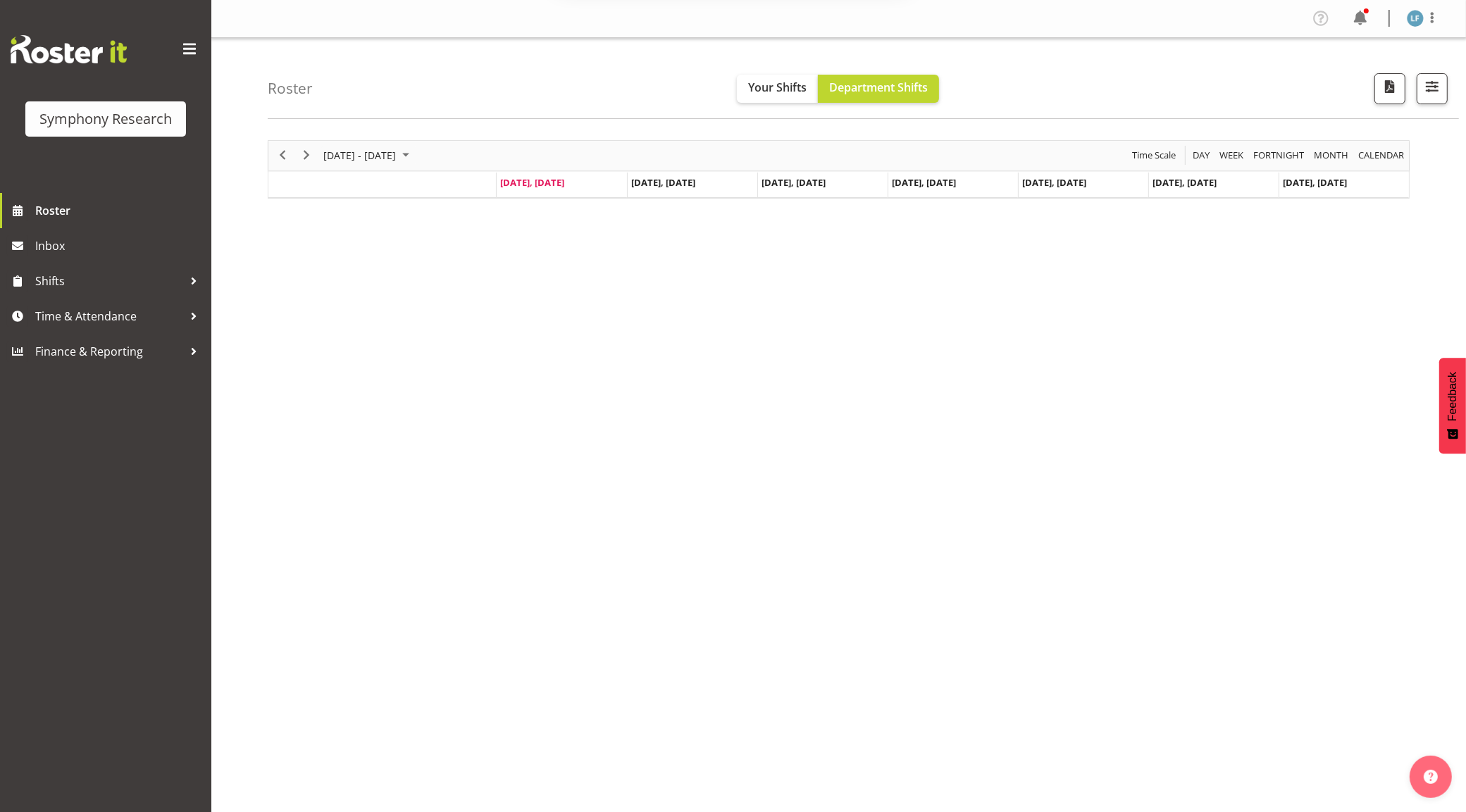
click at [755, 88] on button "Later" at bounding box center [763, 90] width 64 height 36
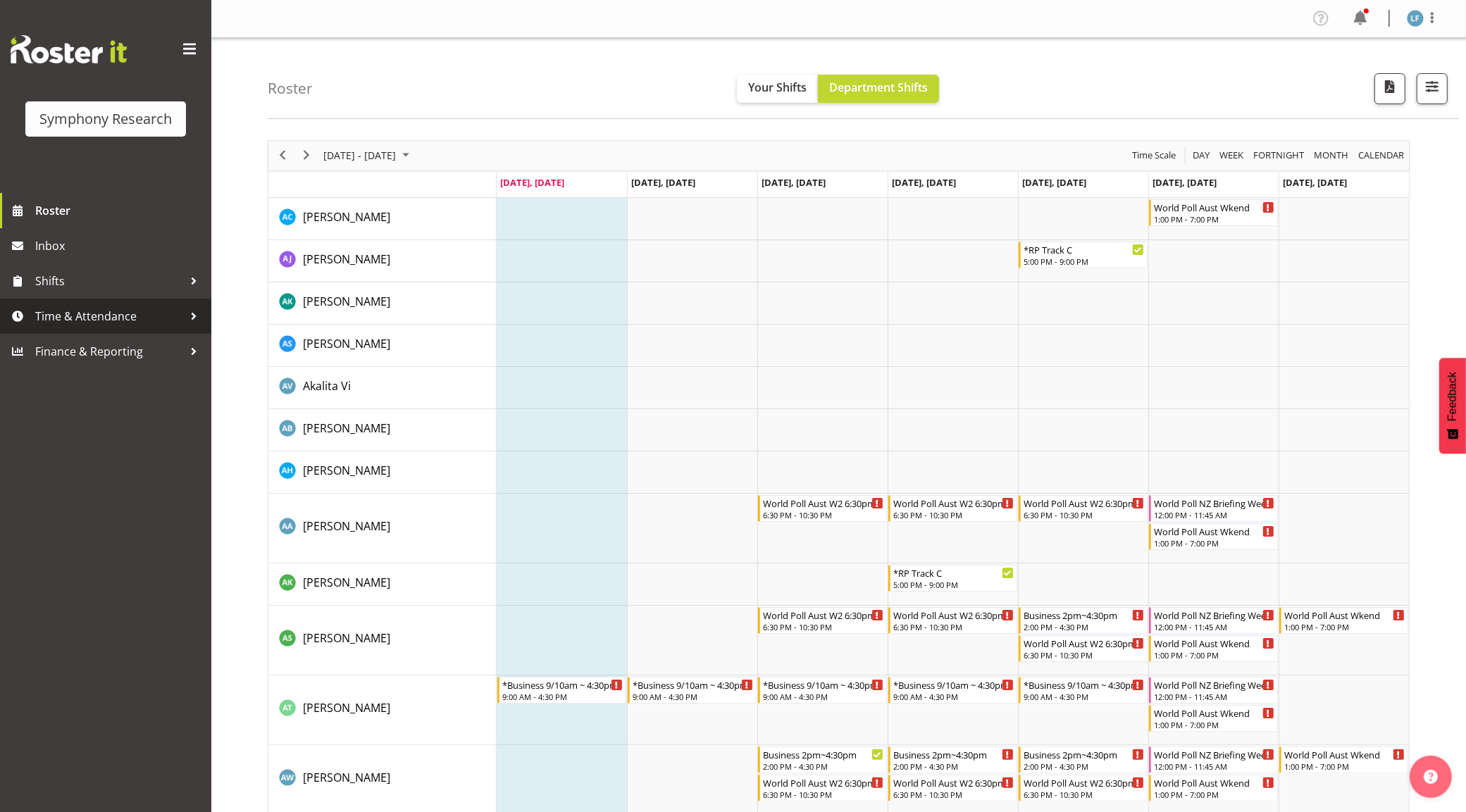
click at [112, 317] on span "Time & Attendance" at bounding box center [110, 317] width 148 height 21
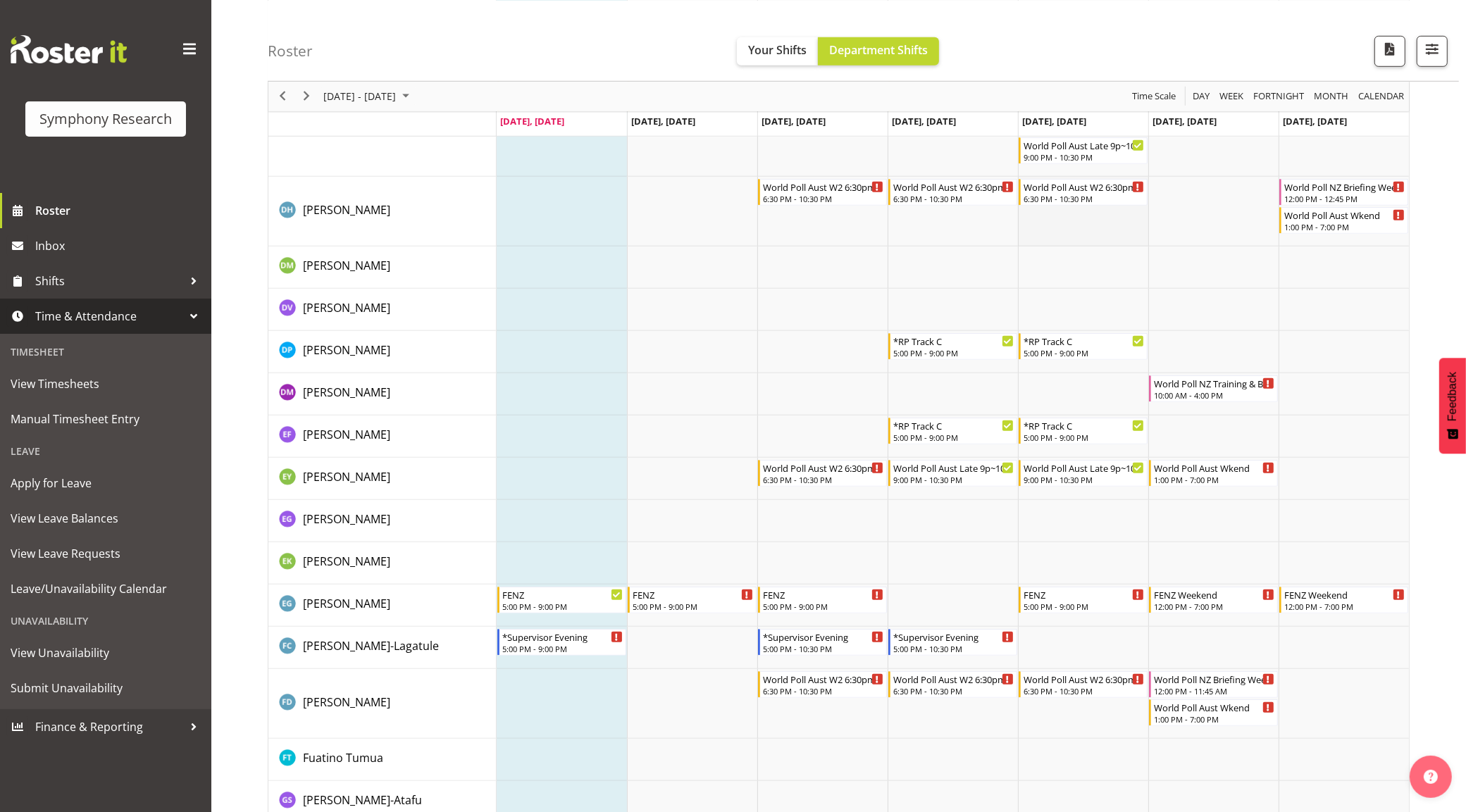
scroll to position [1144, 0]
click at [75, 423] on span "Manual Timesheet Entry" at bounding box center [106, 419] width 191 height 21
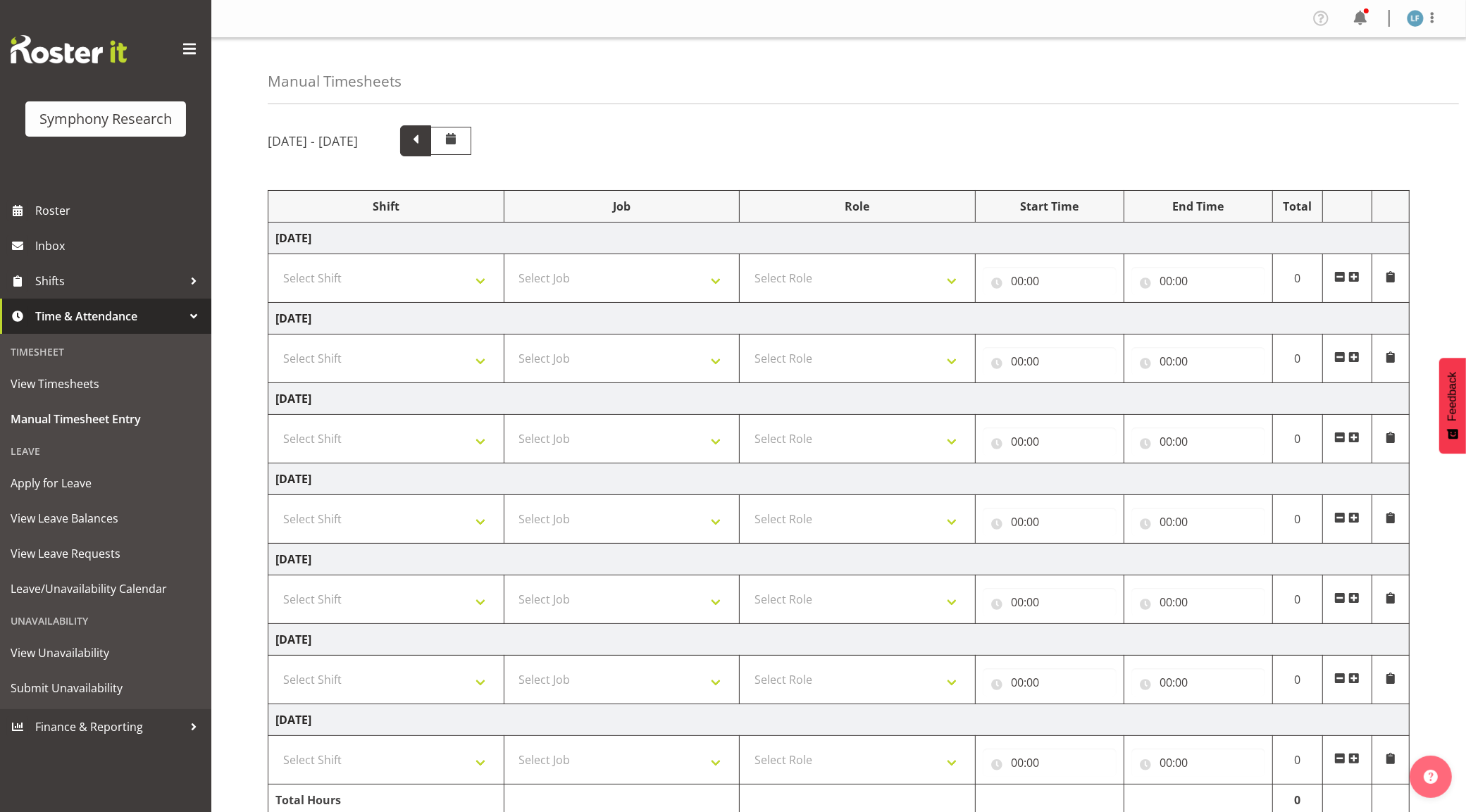
click at [424, 146] on span at bounding box center [415, 139] width 18 height 18
click at [479, 272] on select "Select Shift !!Weekend Residential (Roster IT Shift Label) *Business 9/10am ~ 4…" at bounding box center [386, 277] width 221 height 28
select select "4583"
click at [275, 265] on select "Select Shift !!Weekend Residential (Roster IT Shift Label) *Business 9/10am ~ 4…" at bounding box center [386, 277] width 221 height 28
click at [698, 271] on select "Select Job 550060 IF Admin 553492 World Poll [GEOGRAPHIC_DATA] Wave 2 2025 5535…" at bounding box center [622, 277] width 221 height 28
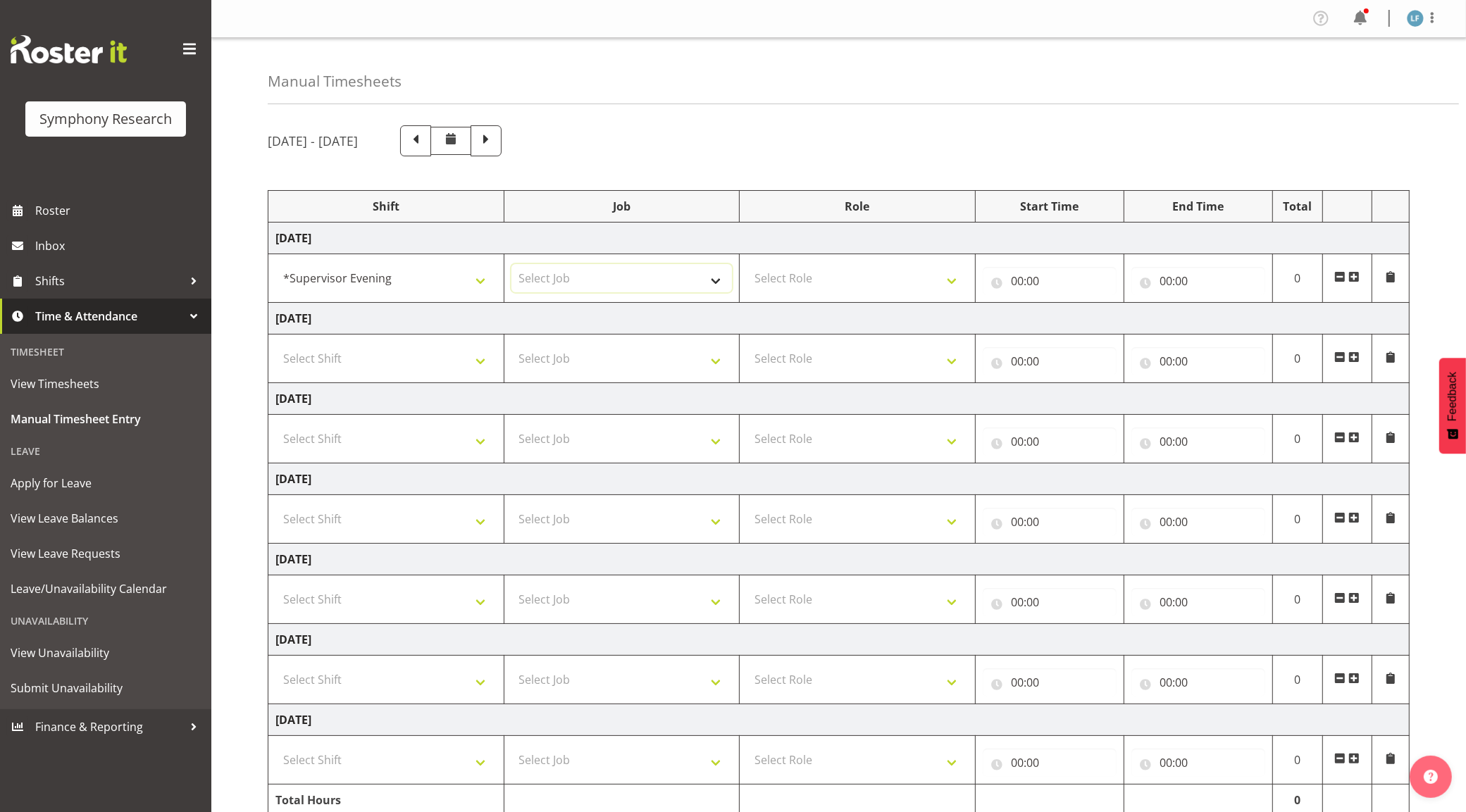
select select "10239"
click at [511, 265] on select "Select Job 550060 IF Admin 553492 World Poll [GEOGRAPHIC_DATA] Wave 2 2025 5535…" at bounding box center [622, 277] width 221 height 28
click at [949, 272] on select "Select Role Supervisor Briefing Interviewing" at bounding box center [858, 277] width 221 height 28
select select "45"
click at [747, 265] on select "Select Role Supervisor Briefing Interviewing" at bounding box center [858, 277] width 221 height 28
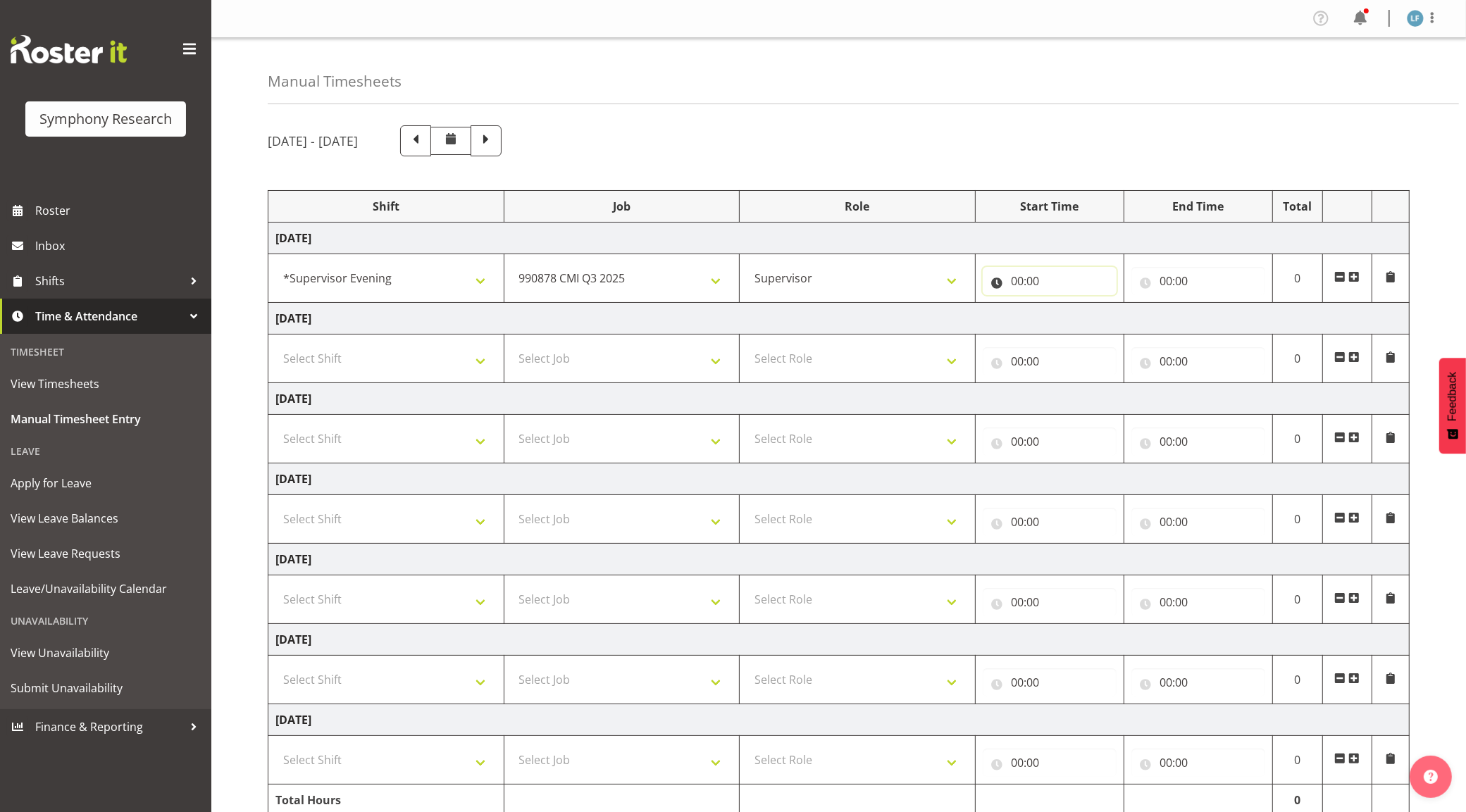
click at [1019, 283] on input "00:00" at bounding box center [1049, 280] width 134 height 28
click at [1073, 316] on select "00 01 02 03 04 05 06 07 08 09 10 11 12 13 14 15 16 17 18 19 20 21 22 23" at bounding box center [1079, 317] width 32 height 28
select select "16"
click at [1064, 304] on select "00 01 02 03 04 05 06 07 08 09 10 11 12 13 14 15 16 17 18 19 20 21 22 23" at bounding box center [1079, 317] width 32 height 28
type input "16:00"
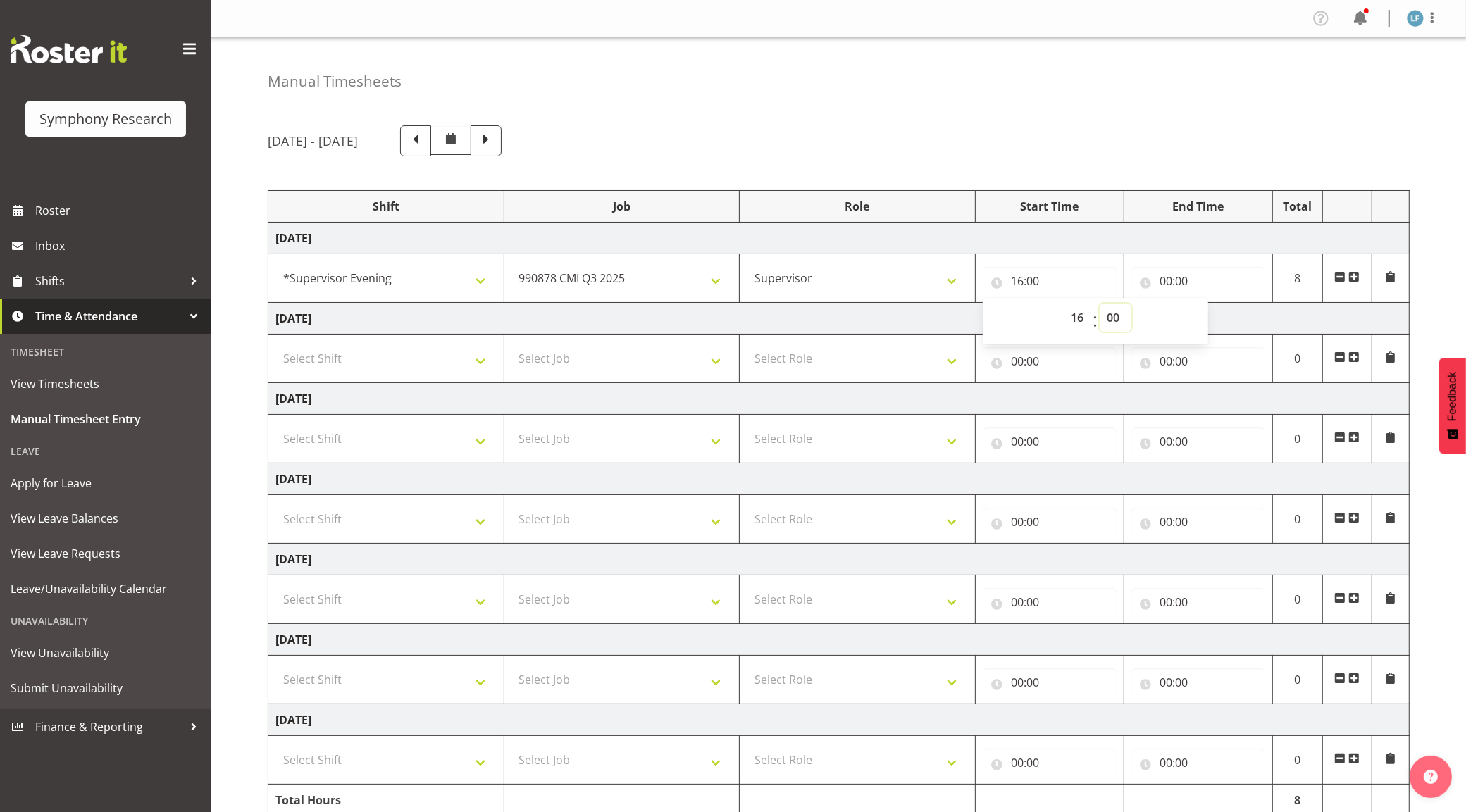
click at [1111, 324] on select "00 01 02 03 04 05 06 07 08 09 10 11 12 13 14 15 16 17 18 19 20 21 22 23 24 25 2…" at bounding box center [1116, 317] width 32 height 28
select select "30"
click at [1100, 304] on select "00 01 02 03 04 05 06 07 08 09 10 11 12 13 14 15 16 17 18 19 20 21 22 23 24 25 2…" at bounding box center [1116, 317] width 32 height 28
type input "16:30"
click at [1174, 280] on input "00:00" at bounding box center [1198, 280] width 134 height 28
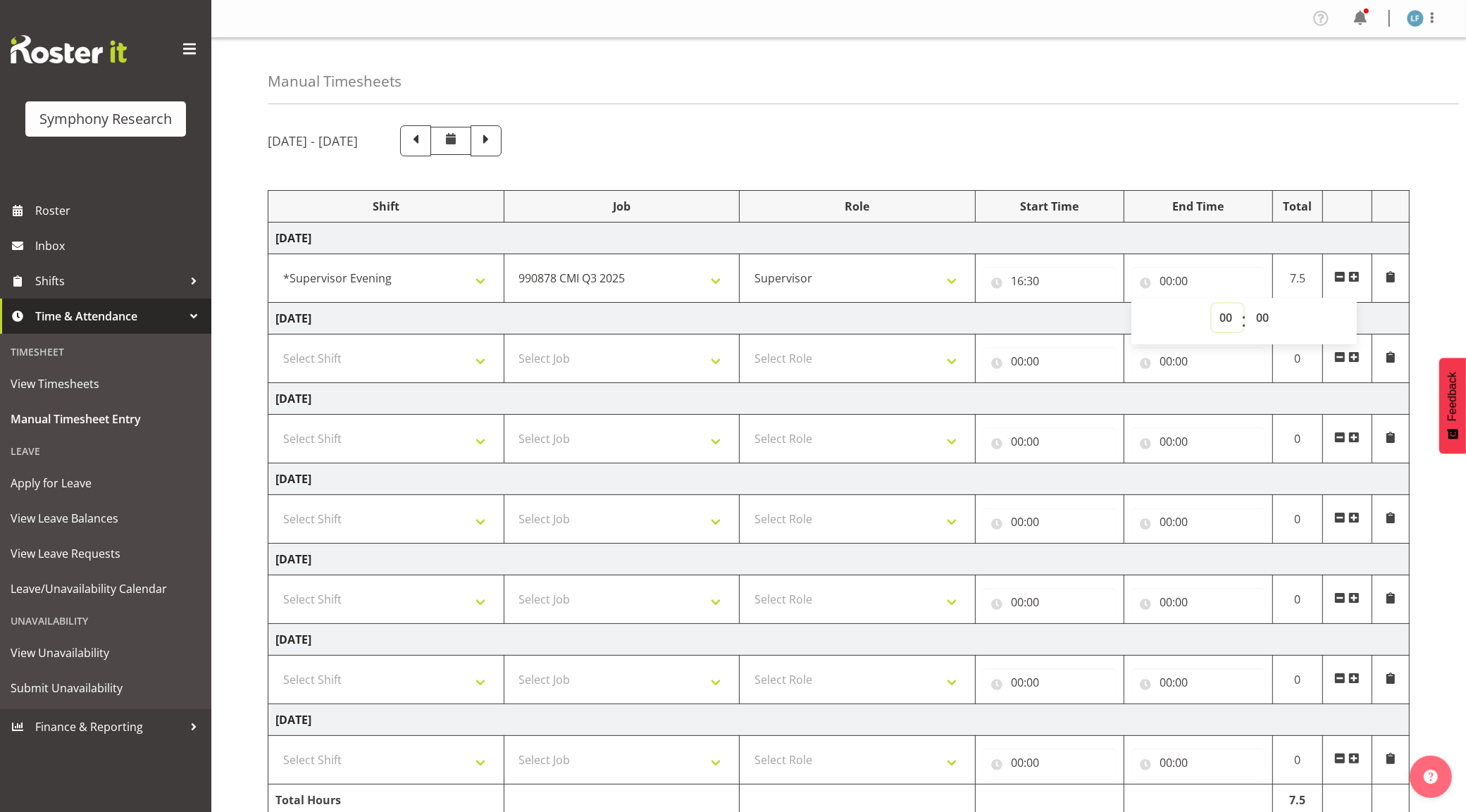
drag, startPoint x: 1233, startPoint y: 310, endPoint x: 1242, endPoint y: 322, distance: 15.0
click at [1234, 314] on select "00 01 02 03 04 05 06 07 08 09 10 11 12 13 14 15 16 17 18 19 20 21 22 23" at bounding box center [1227, 317] width 32 height 28
select select "21"
click at [1212, 304] on select "00 01 02 03 04 05 06 07 08 09 10 11 12 13 14 15 16 17 18 19 20 21 22 23" at bounding box center [1227, 317] width 32 height 28
type input "21:00"
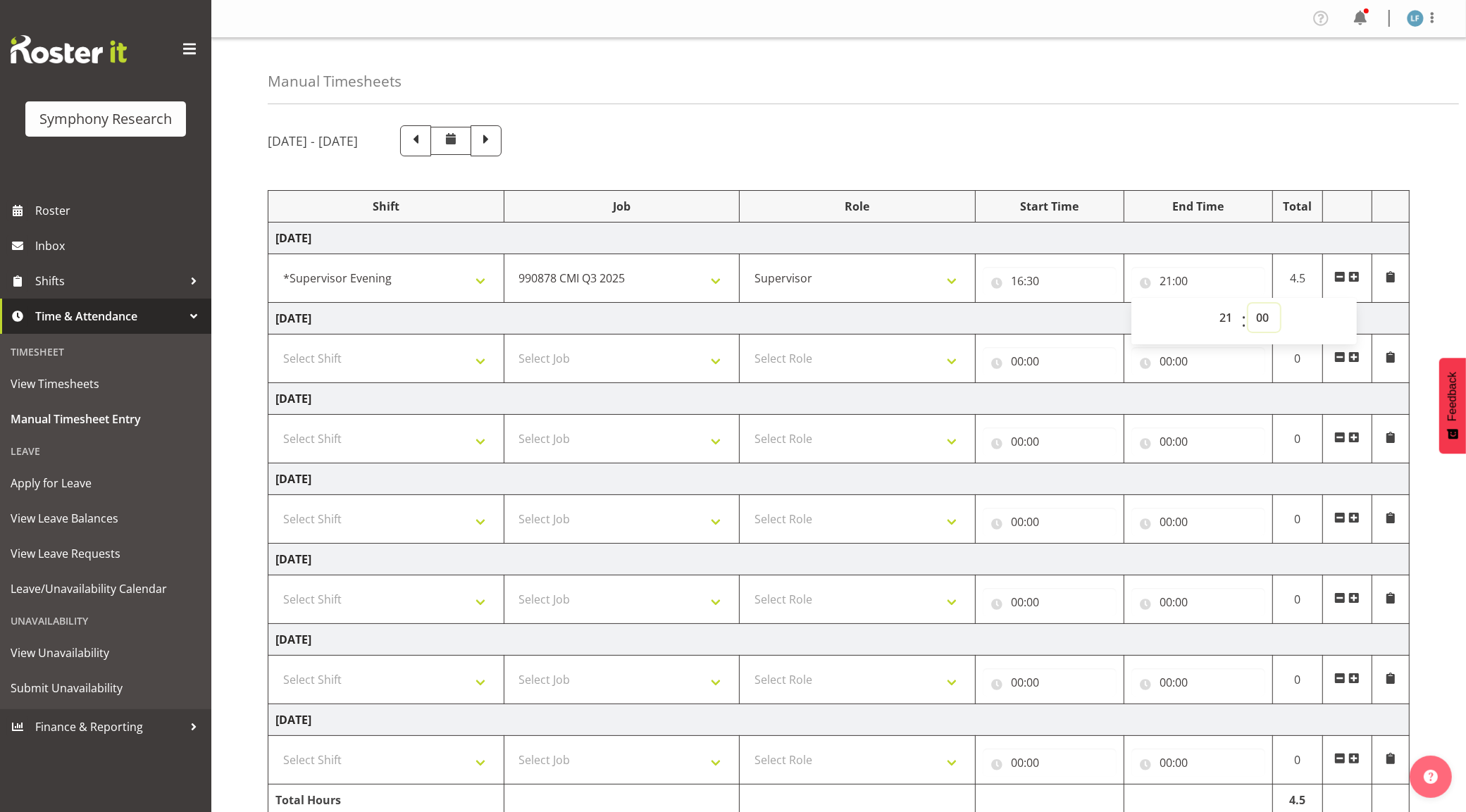
click at [1263, 317] on select "00 01 02 03 04 05 06 07 08 09 10 11 12 13 14 15 16 17 18 19 20 21 22 23 24 25 2…" at bounding box center [1264, 317] width 32 height 28
select select "15"
click at [1248, 304] on select "00 01 02 03 04 05 06 07 08 09 10 11 12 13 14 15 16 17 18 19 20 21 22 23 24 25 2…" at bounding box center [1264, 317] width 32 height 28
type input "21:15"
click at [435, 680] on select "Select Shift !!Weekend Residential (Roster IT Shift Label) *Business 9/10am ~ 4…" at bounding box center [386, 679] width 221 height 28
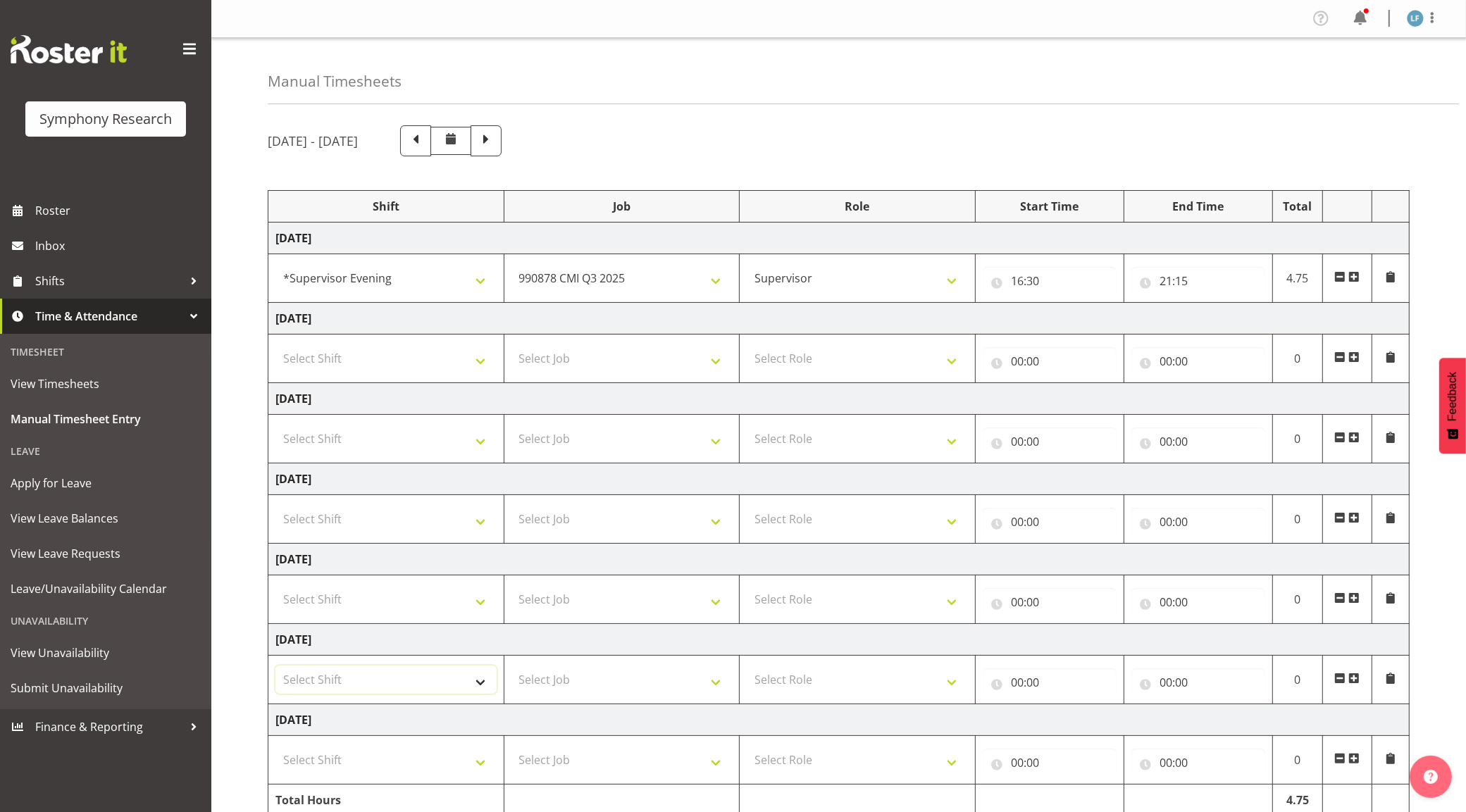
select select "19170"
click at [275, 669] on select "Select Shift !!Weekend Residential (Roster IT Shift Label) *Business 9/10am ~ 4…" at bounding box center [386, 679] width 221 height 28
click at [660, 679] on select "Select Job 550060 IF Admin 553492 World Poll [GEOGRAPHIC_DATA] Wave 2 2025 5535…" at bounding box center [622, 679] width 221 height 28
select select "10499"
click at [511, 669] on select "Select Job 550060 IF Admin 553492 World Poll [GEOGRAPHIC_DATA] Wave 2 2025 5535…" at bounding box center [622, 679] width 221 height 28
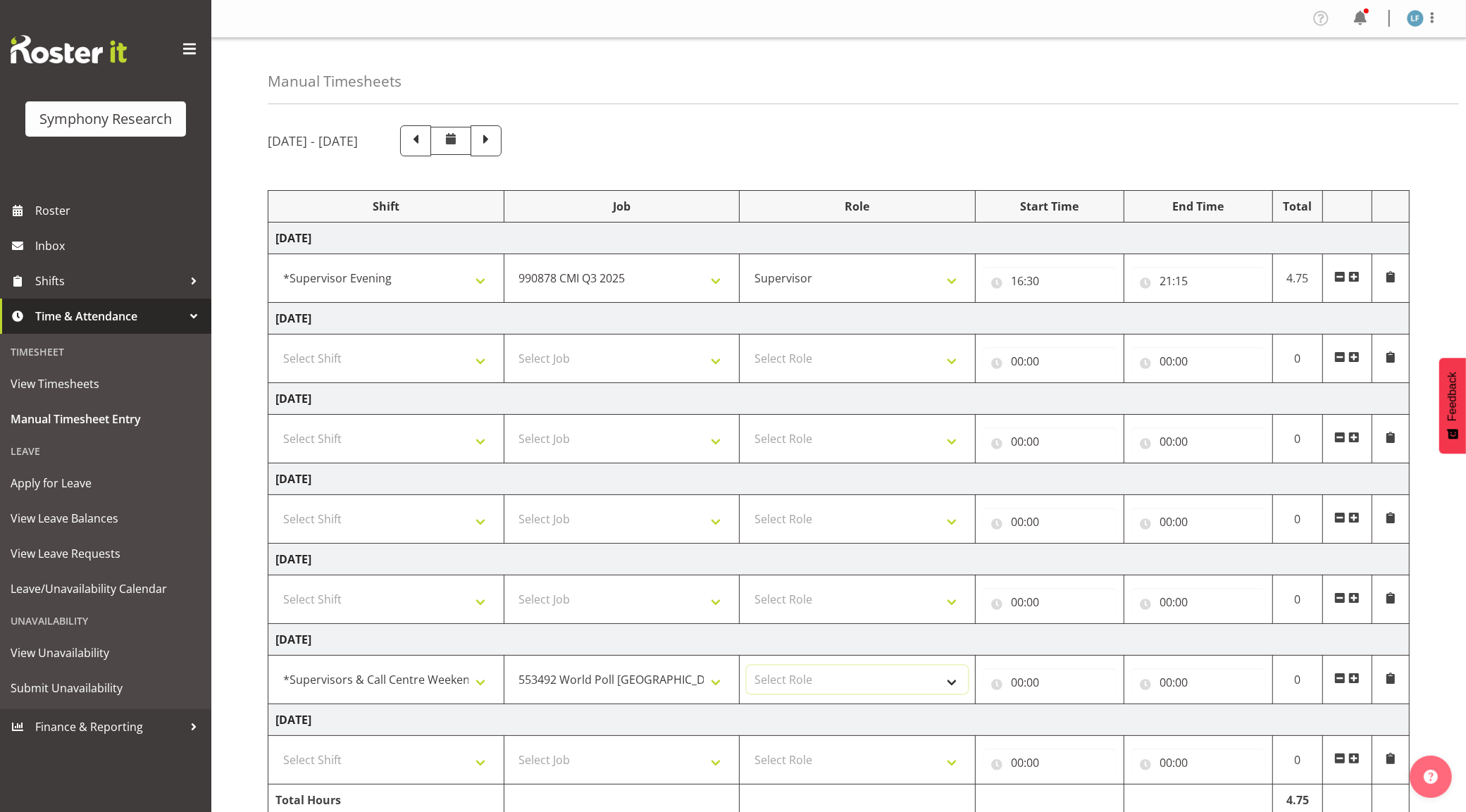
click at [871, 694] on select "Select Role Supervisor Briefing Interviewing" at bounding box center [858, 679] width 221 height 28
select select "45"
click at [747, 669] on select "Select Role Supervisor Briefing Interviewing" at bounding box center [858, 679] width 221 height 28
click at [1018, 687] on input "00:00" at bounding box center [1049, 682] width 134 height 28
click at [1082, 717] on select "00 01 02 03 04 05 06 07 08 09 10 11 12 13 14 15 16 17 18 19 20 21 22 23" at bounding box center [1079, 719] width 32 height 28
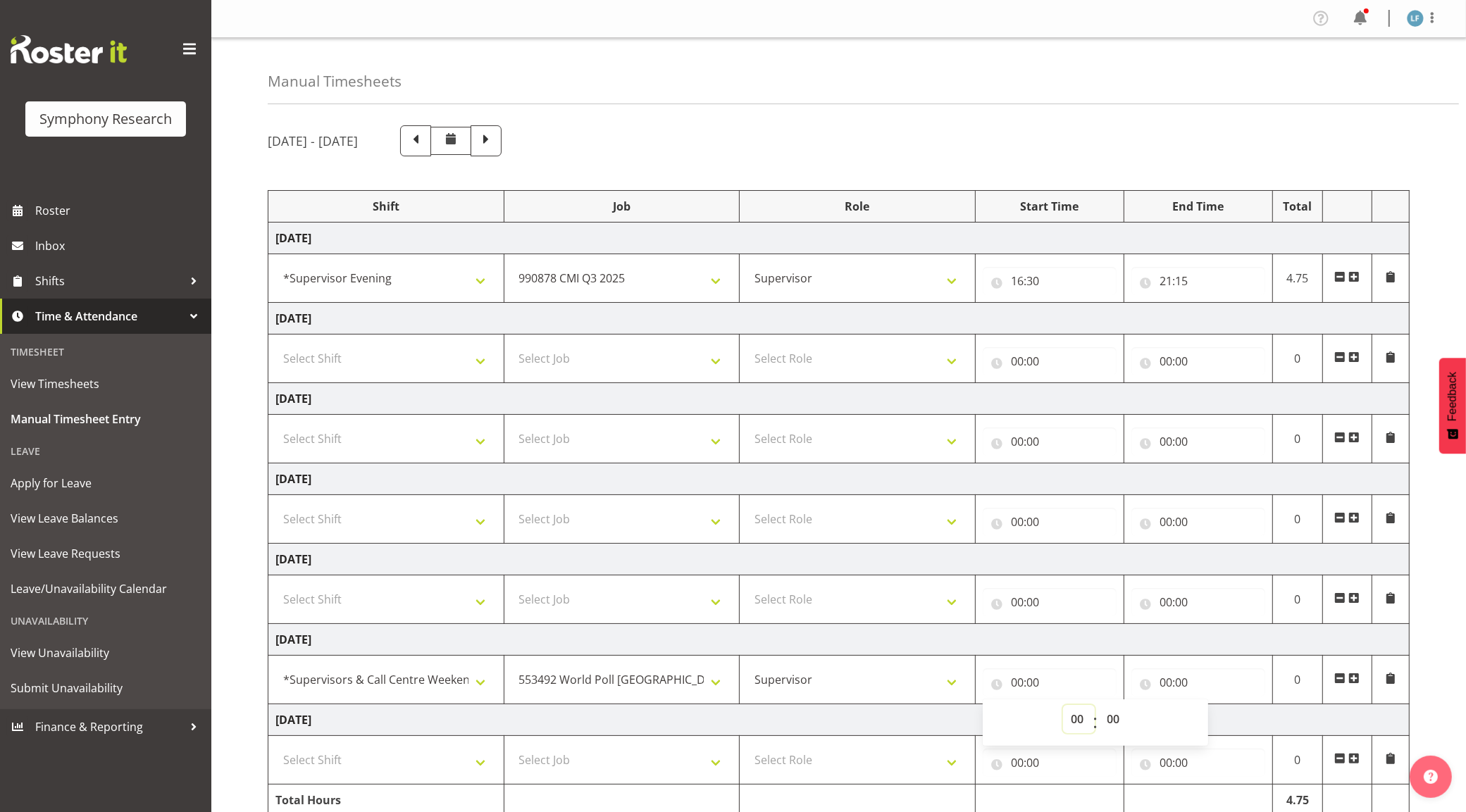
select select "11"
click at [1064, 708] on select "00 01 02 03 04 05 06 07 08 09 10 11 12 13 14 15 16 17 18 19 20 21 22 23" at bounding box center [1079, 719] width 32 height 28
type input "11:00"
click at [1112, 719] on select "00 01 02 03 04 05 06 07 08 09 10 11 12 13 14 15 16 17 18 19 20 21 22 23 24 25 2…" at bounding box center [1116, 719] width 32 height 28
select select "30"
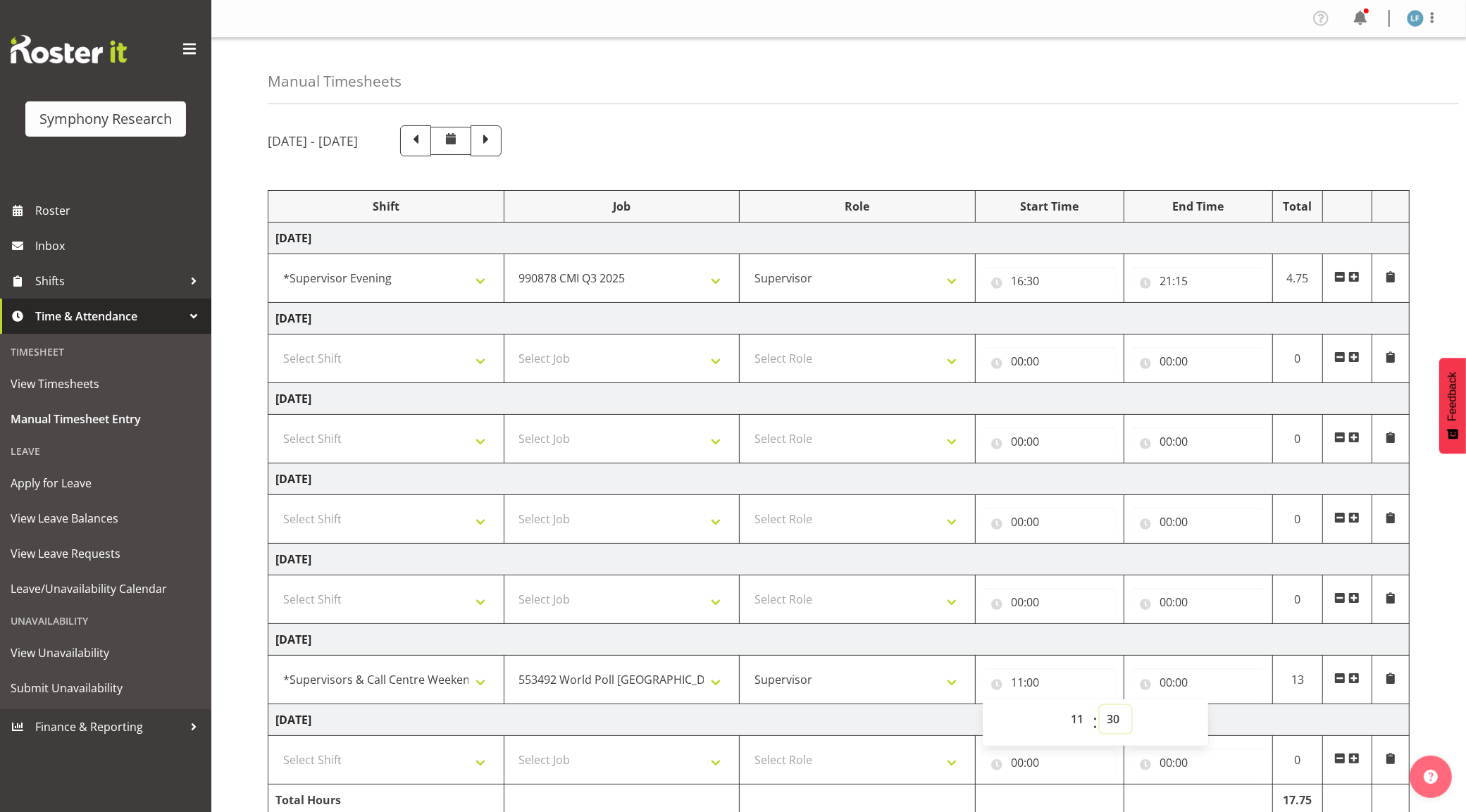
click at [1100, 708] on select "00 01 02 03 04 05 06 07 08 09 10 11 12 13 14 15 16 17 18 19 20 21 22 23 24 25 2…" at bounding box center [1116, 719] width 32 height 28
type input "11:30"
drag, startPoint x: 1171, startPoint y: 683, endPoint x: 1198, endPoint y: 684, distance: 27.0
click at [1174, 683] on input "00:00" at bounding box center [1198, 682] width 134 height 28
click at [1214, 719] on select "00 01 02 03 04 05 06 07 08 09 10 11 12 13 14 15 16 17 18 19 20 21 22 23" at bounding box center [1227, 719] width 32 height 28
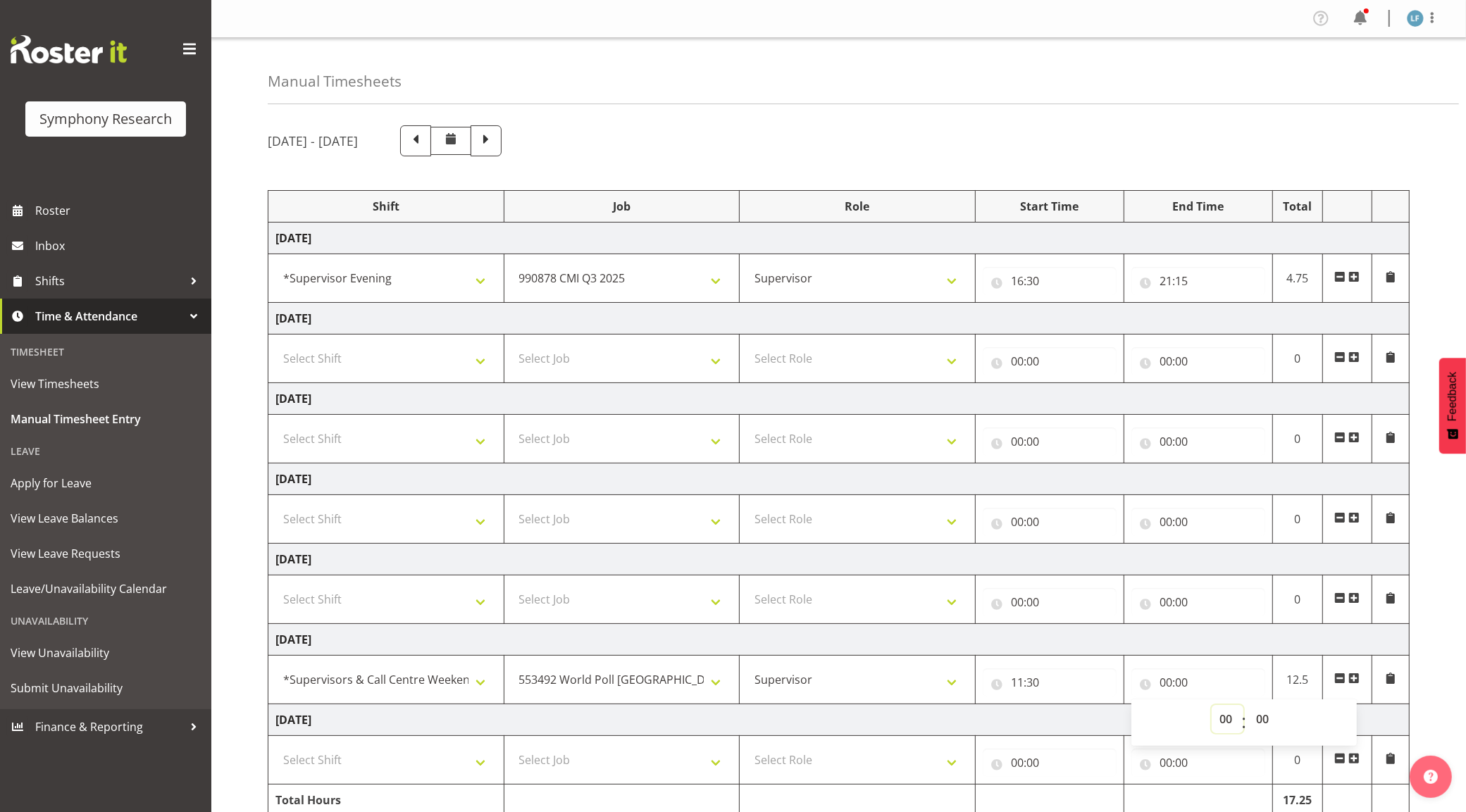
select select "16"
click at [1212, 708] on select "00 01 02 03 04 05 06 07 08 09 10 11 12 13 14 15 16 17 18 19 20 21 22 23" at bounding box center [1227, 719] width 32 height 28
type input "16:00"
click at [1269, 723] on select "00 01 02 03 04 05 06 07 08 09 10 11 12 13 14 15 16 17 18 19 20 21 22 23 24 25 2…" at bounding box center [1264, 719] width 32 height 28
select select "45"
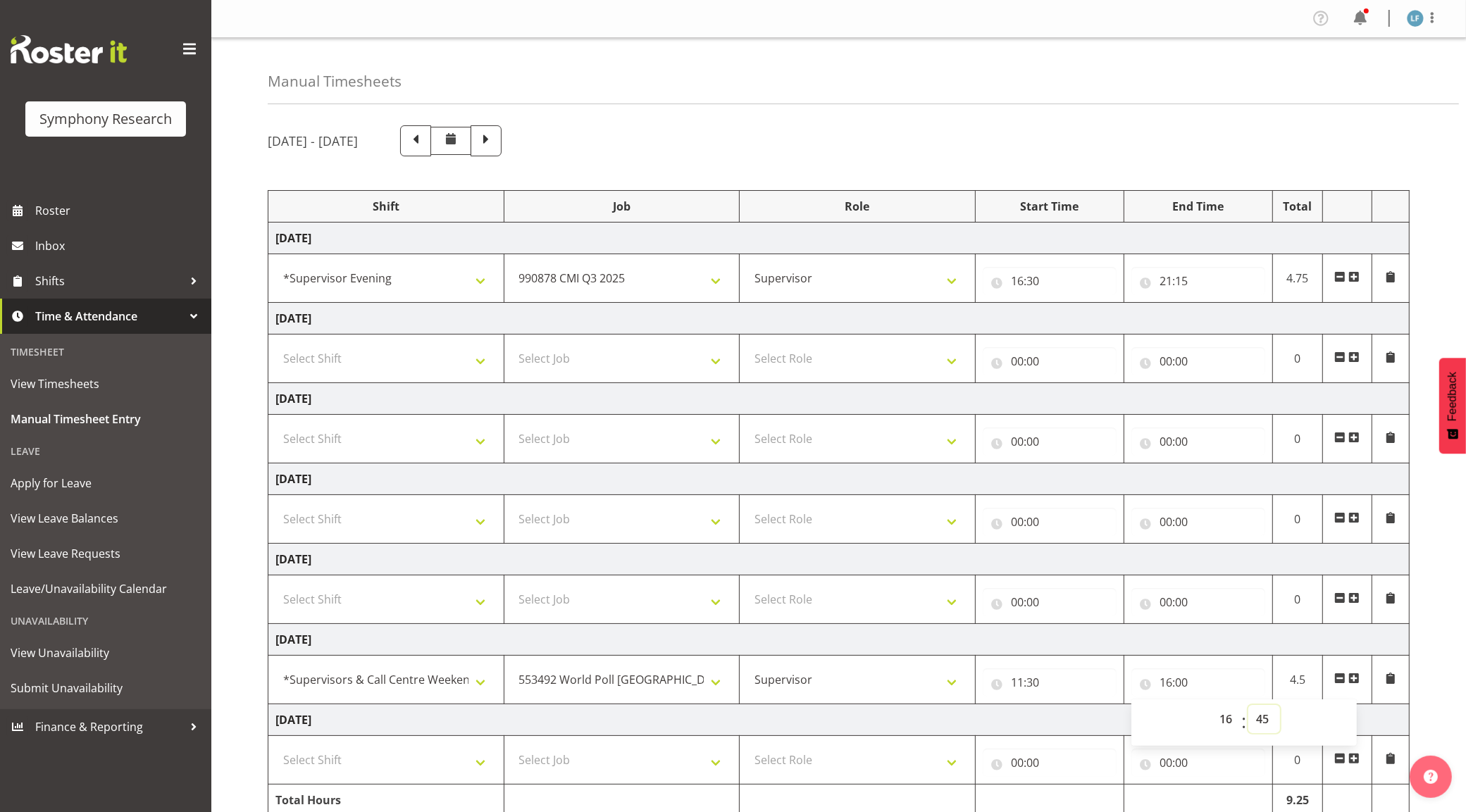
click at [1248, 708] on select "00 01 02 03 04 05 06 07 08 09 10 11 12 13 14 15 16 17 18 19 20 21 22 23 24 25 2…" at bounding box center [1264, 719] width 32 height 28
type input "16:45"
drag, startPoint x: 1434, startPoint y: 656, endPoint x: 1445, endPoint y: 660, distance: 11.7
click at [1437, 657] on div "[DATE] - [DATE] Shift Job Role Start Time End Time Total [DATE] !!Weekend Resid…" at bounding box center [866, 489] width 1198 height 749
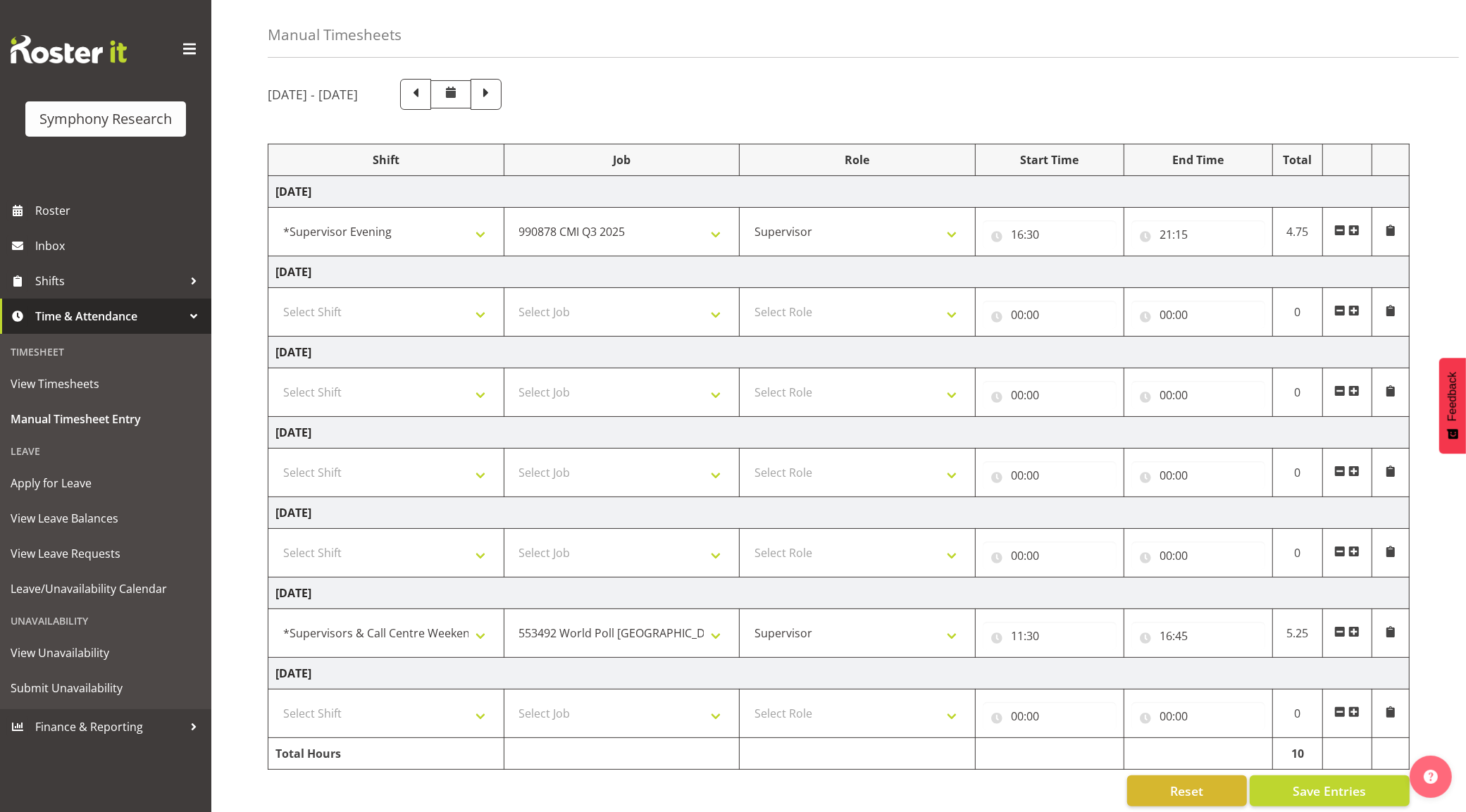
scroll to position [67, 0]
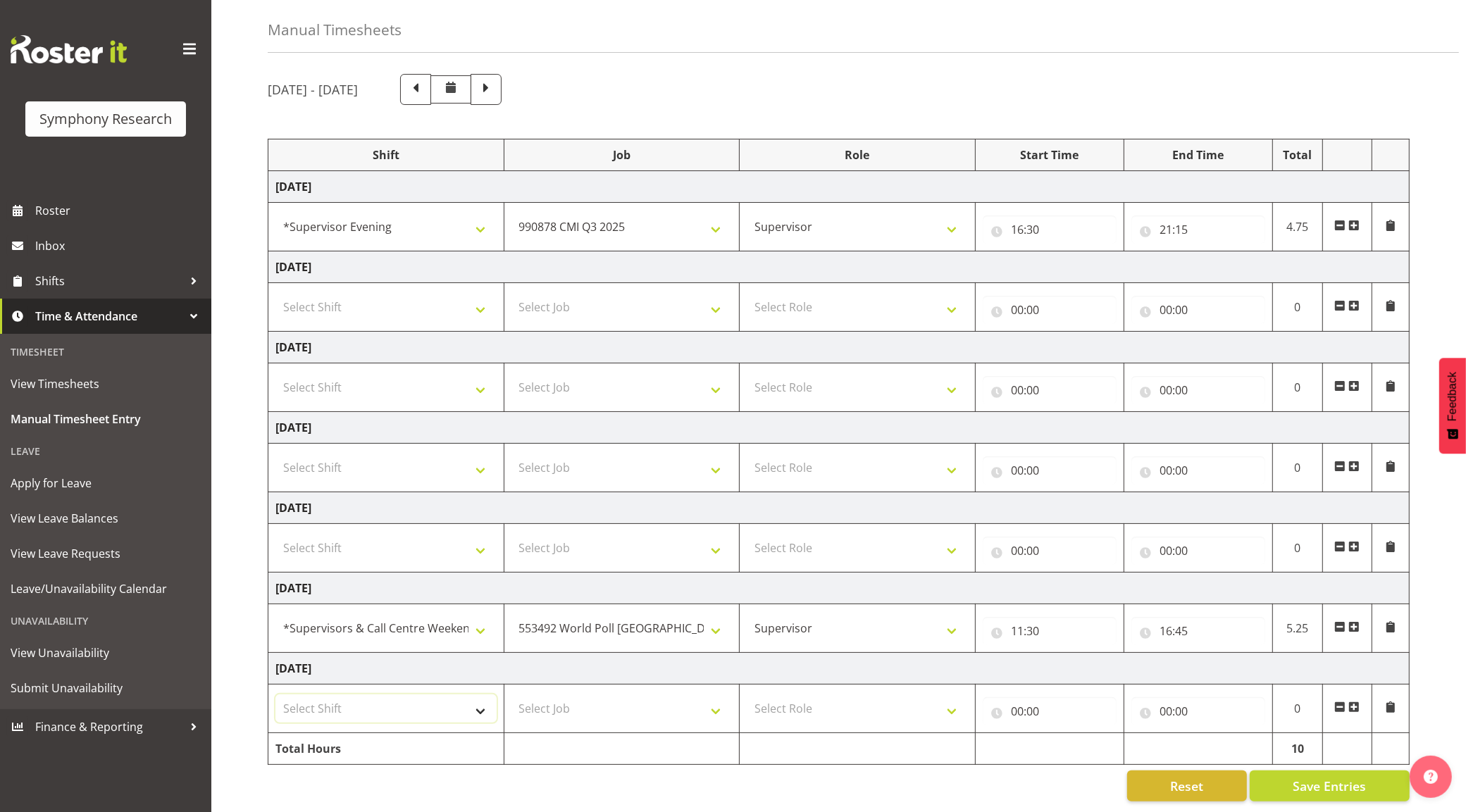
click at [479, 696] on select "Select Shift !!Weekend Residential (Roster IT Shift Label) *Business 9/10am ~ 4…" at bounding box center [386, 708] width 221 height 28
click at [275, 695] on select "Select Shift !!Weekend Residential (Roster IT Shift Label) *Business 9/10am ~ 4…" at bounding box center [386, 708] width 221 height 28
click at [437, 618] on select "!!Weekend Residential (Roster IT Shift Label) *Business 9/10am ~ 4:30pm *Busine…" at bounding box center [386, 627] width 221 height 28
click at [275, 614] on select "!!Weekend Residential (Roster IT Shift Label) *Business 9/10am ~ 4:30pm *Busine…" at bounding box center [386, 627] width 221 height 28
click at [477, 698] on select "!!Weekend Residential (Roster IT Shift Label) *Business 9/10am ~ 4:30pm *Busine…" at bounding box center [386, 708] width 221 height 28
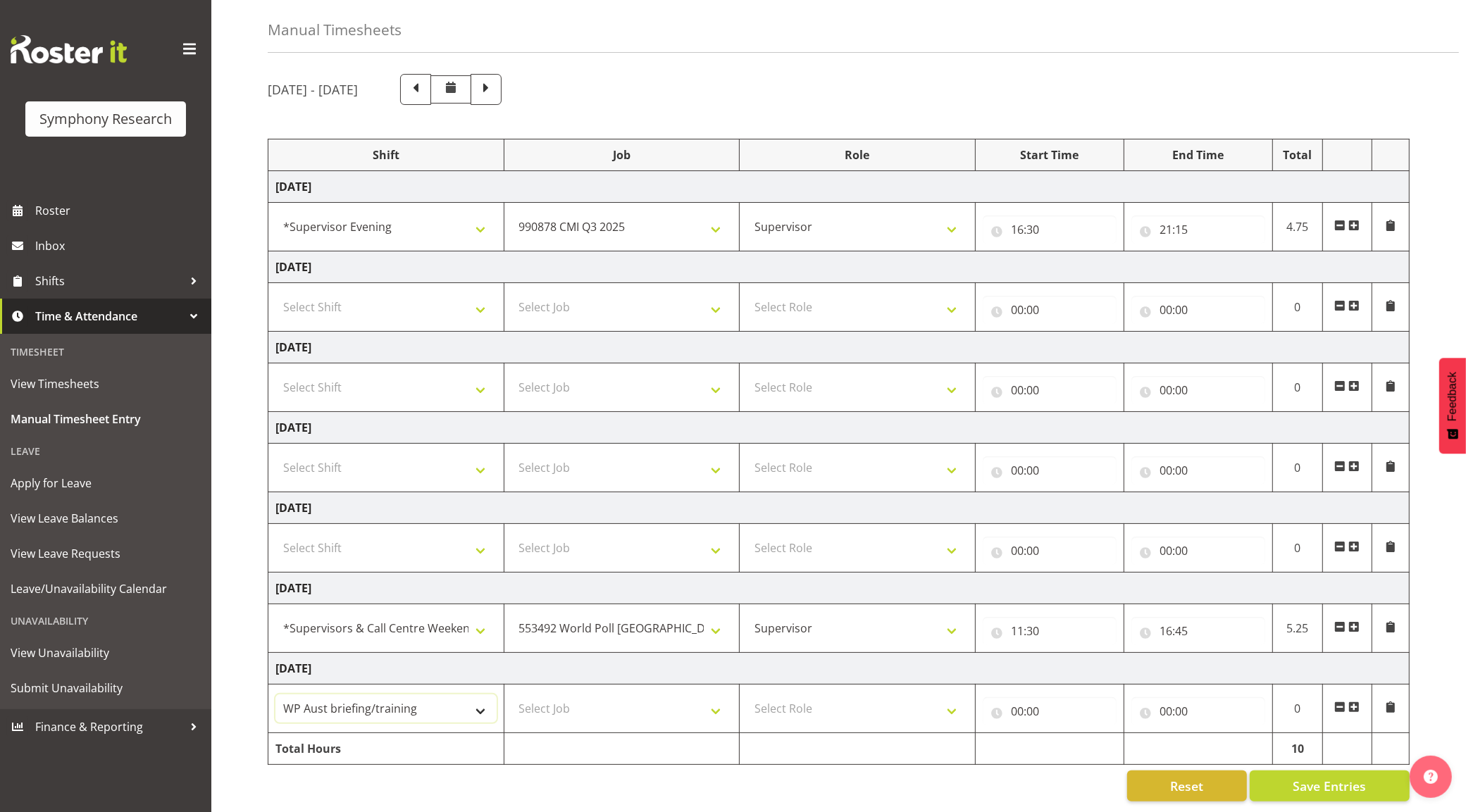
select select "19170"
click at [275, 695] on select "!!Weekend Residential (Roster IT Shift Label) *Business 9/10am ~ 4:30pm *Busine…" at bounding box center [386, 708] width 221 height 28
click at [1352, 701] on span at bounding box center [1354, 707] width 12 height 12
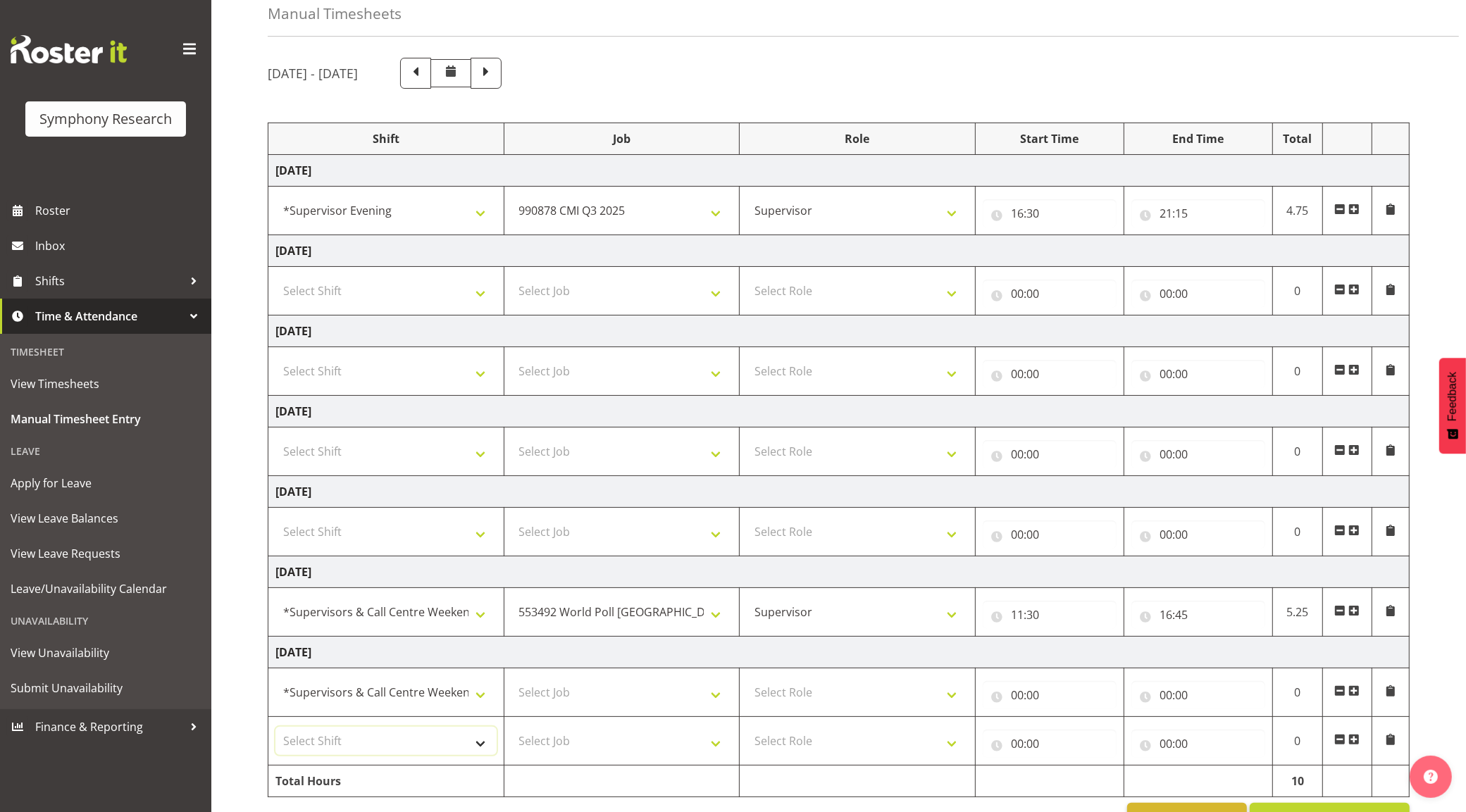
click at [452, 732] on select "Select Shift !!Weekend Residential (Roster IT Shift Label) *Business 9/10am ~ 4…" at bounding box center [386, 740] width 221 height 28
select select "19170"
click at [275, 729] on select "Select Shift !!Weekend Residential (Roster IT Shift Label) *Business 9/10am ~ 4…" at bounding box center [386, 740] width 221 height 28
click at [706, 693] on select "Select Job 550060 IF Admin 553492 World Poll [GEOGRAPHIC_DATA] Wave 2 2025 5535…" at bounding box center [622, 692] width 221 height 28
select select "10239"
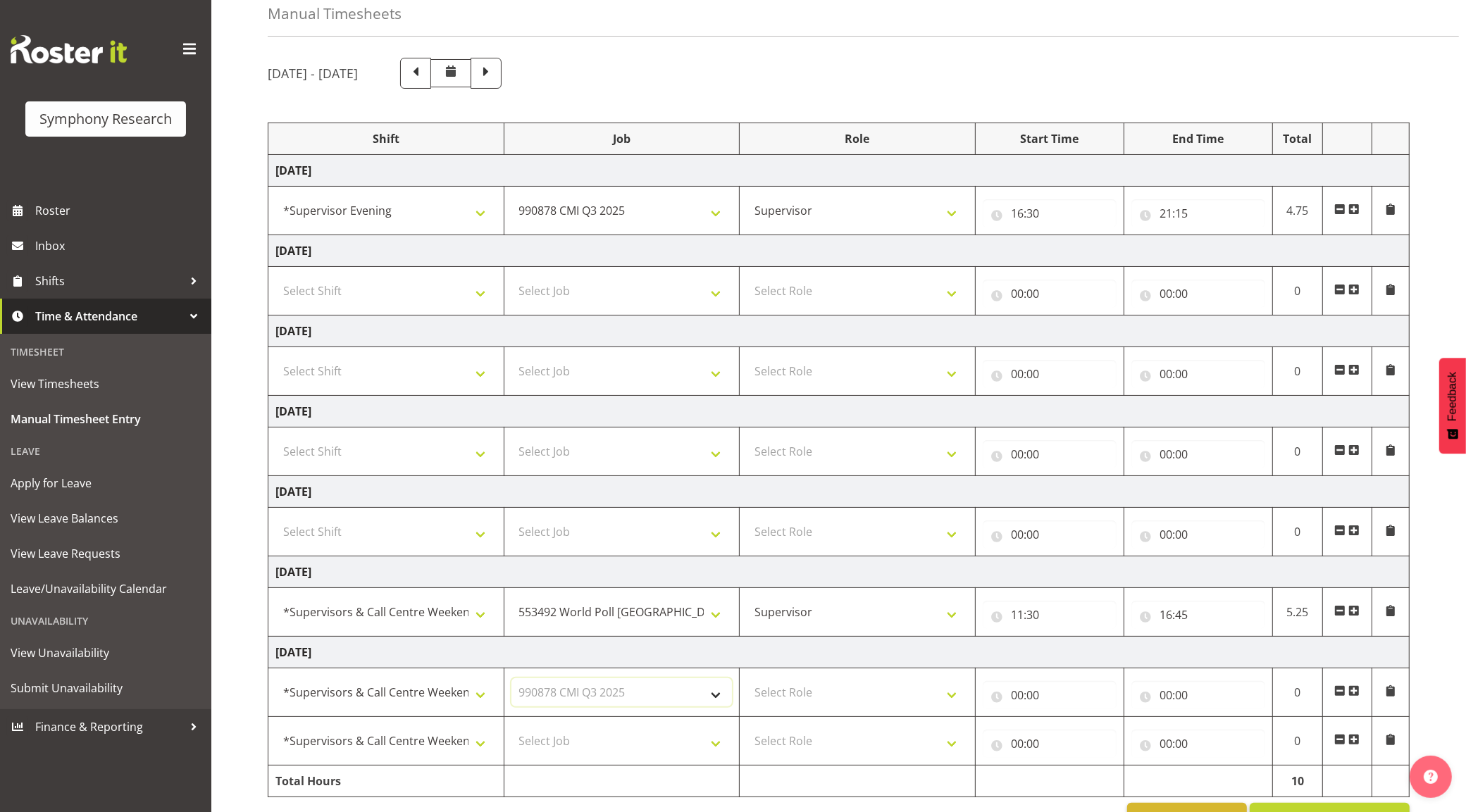
click at [511, 681] on select "Select Job 550060 IF Admin 553492 World Poll [GEOGRAPHIC_DATA] Wave 2 2025 5535…" at bounding box center [622, 692] width 221 height 28
click at [672, 750] on select "Select Job 550060 IF Admin 553492 World Poll [GEOGRAPHIC_DATA] Wave 2 2025 5535…" at bounding box center [622, 740] width 221 height 28
select select "10499"
click at [511, 729] on select "Select Job 550060 IF Admin 553492 World Poll [GEOGRAPHIC_DATA] Wave 2 2025 5535…" at bounding box center [622, 740] width 221 height 28
click at [913, 706] on select "Select Role Supervisor Briefing Interviewing" at bounding box center [858, 692] width 221 height 28
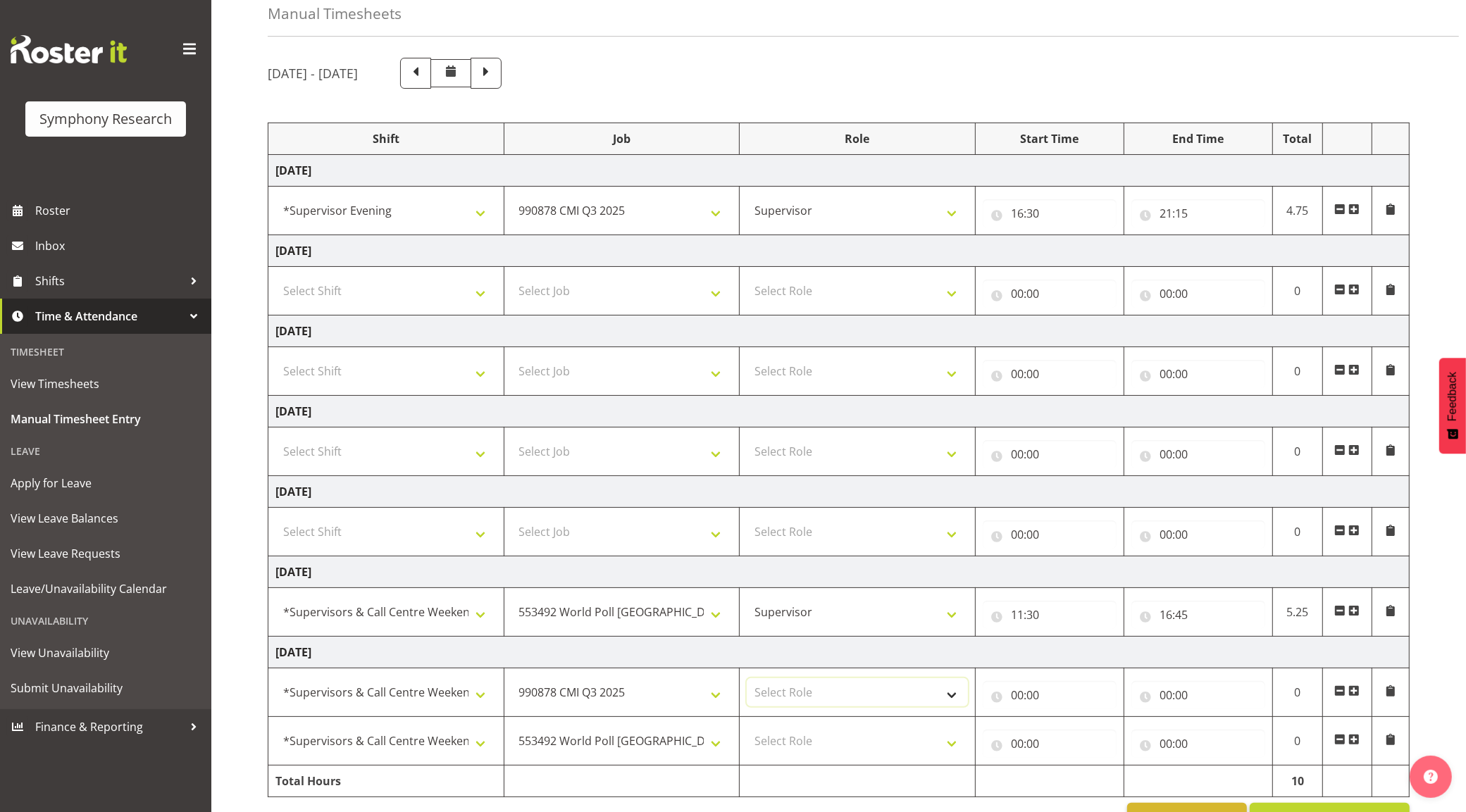
select select "45"
click at [747, 681] on select "Select Role Supervisor Briefing Interviewing" at bounding box center [858, 692] width 221 height 28
click at [859, 748] on select "Select Role Supervisor Briefing Interviewing" at bounding box center [858, 740] width 221 height 28
select select "45"
click at [747, 729] on select "Select Role Supervisor Briefing Interviewing" at bounding box center [858, 740] width 221 height 28
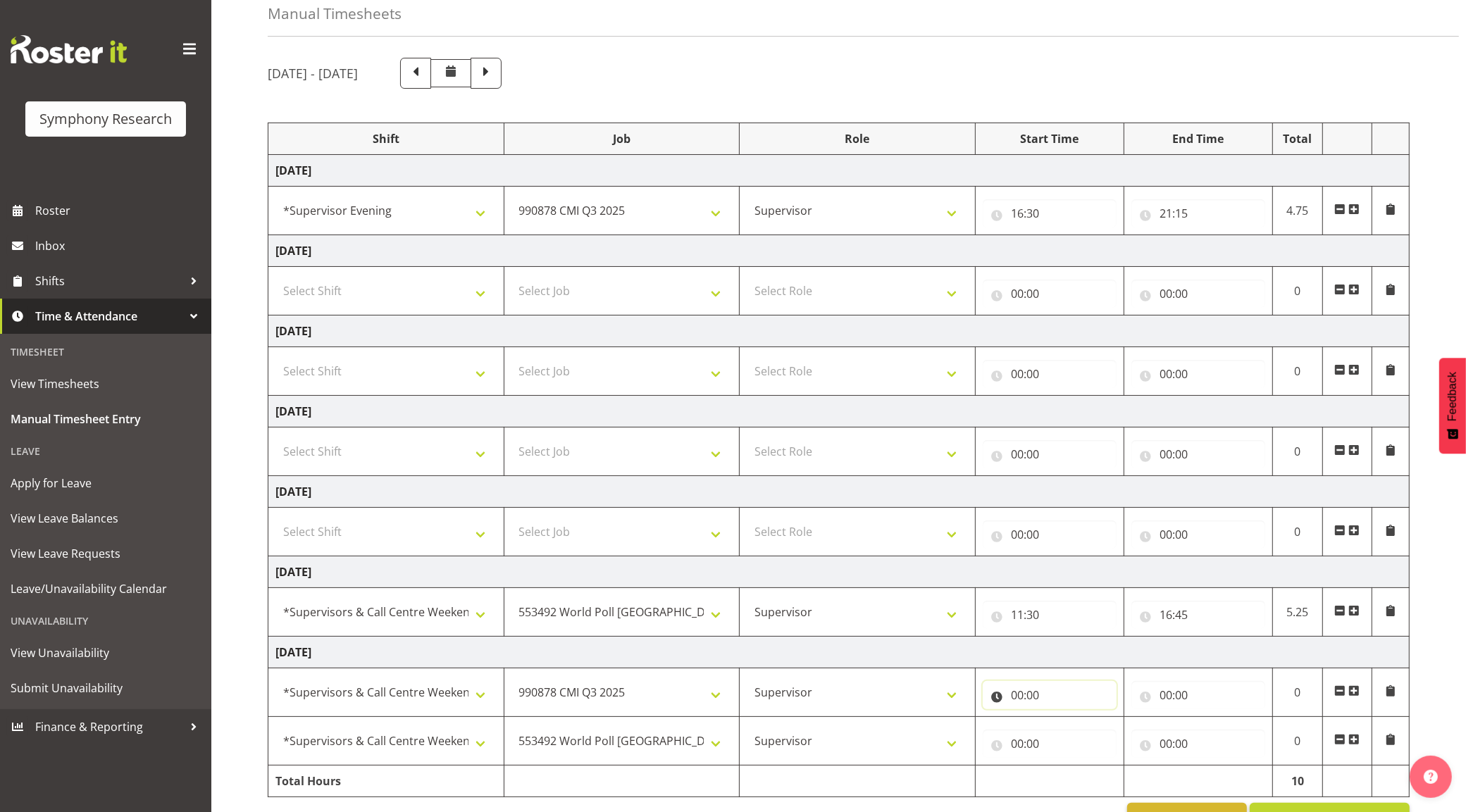
click at [1018, 695] on input "00:00" at bounding box center [1049, 695] width 134 height 28
click at [1076, 734] on select "00 01 02 03 04 05 06 07 08 09 10 11 12 13 14 15 16 17 18 19 20 21 22 23" at bounding box center [1079, 731] width 32 height 28
select select "12"
click at [1064, 721] on select "00 01 02 03 04 05 06 07 08 09 10 11 12 13 14 15 16 17 18 19 20 21 22 23" at bounding box center [1079, 731] width 32 height 28
type input "12:00"
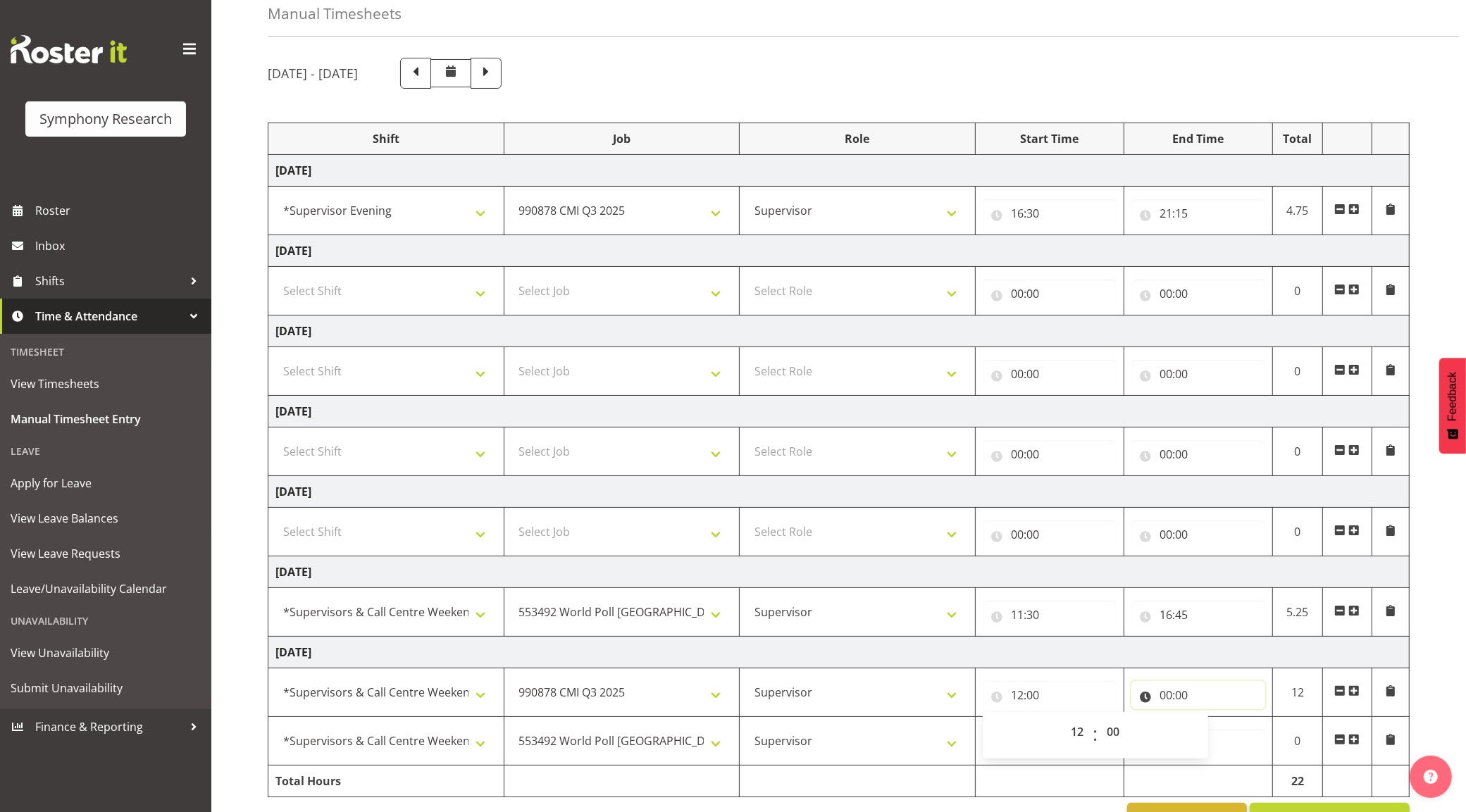
click at [1161, 692] on input "00:00" at bounding box center [1198, 695] width 134 height 28
click at [1219, 726] on select "00 01 02 03 04 05 06 07 08 09 10 11 12 13 14 15 16 17 18 19 20 21 22 23" at bounding box center [1227, 731] width 32 height 28
select select "14"
click at [1212, 721] on select "00 01 02 03 04 05 06 07 08 09 10 11 12 13 14 15 16 17 18 19 20 21 22 23" at bounding box center [1227, 731] width 32 height 28
type input "14:00"
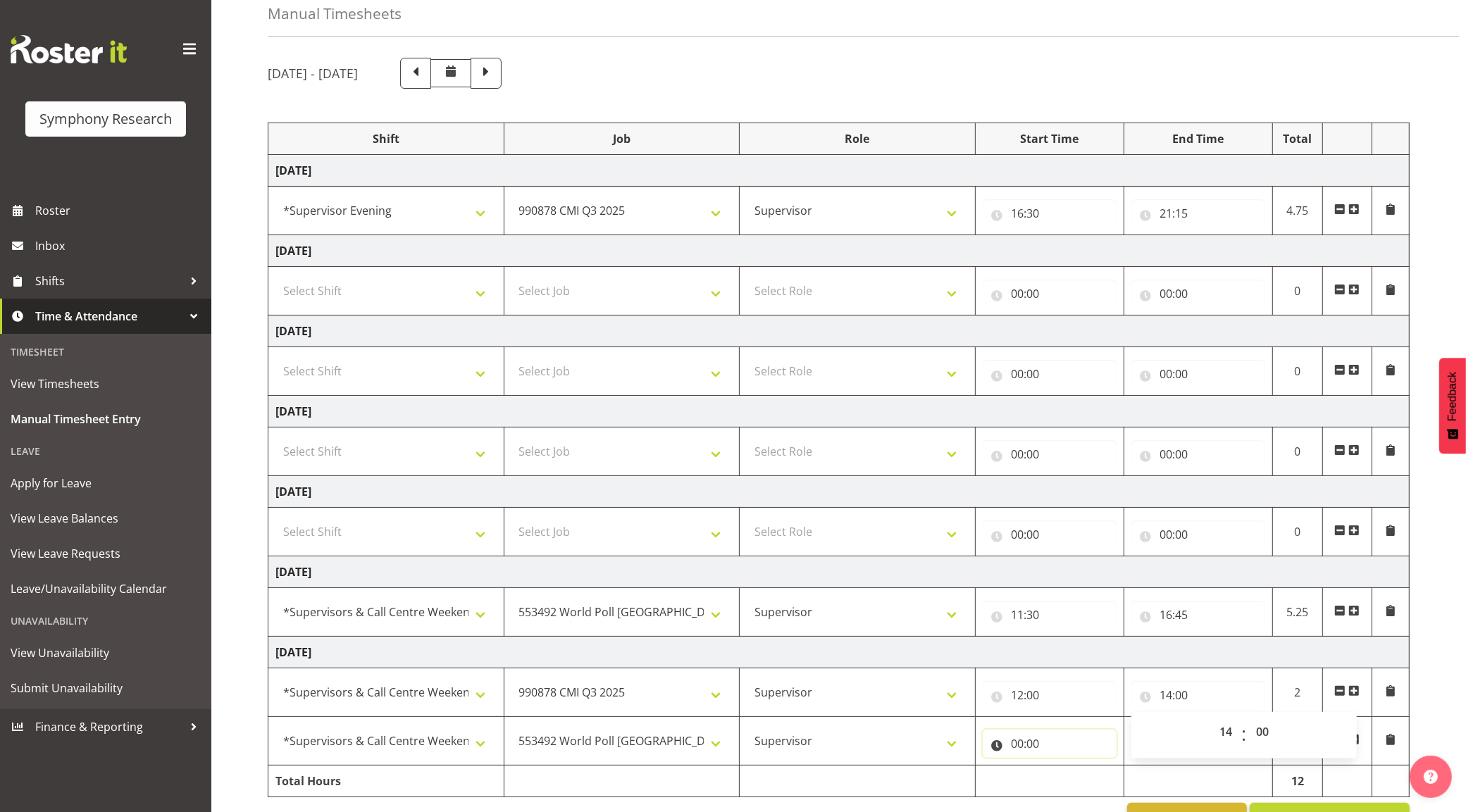
click at [1015, 749] on input "00:00" at bounding box center [1049, 743] width 134 height 28
click at [1078, 779] on select "00 01 02 03 04 05 06 07 08 09 10 11 12 13 14 15 16 17 18 19 20 21 22 23" at bounding box center [1079, 779] width 32 height 28
select select "14"
click at [1064, 769] on select "00 01 02 03 04 05 06 07 08 09 10 11 12 13 14 15 16 17 18 19 20 21 22 23" at bounding box center [1079, 779] width 32 height 28
type input "14:00"
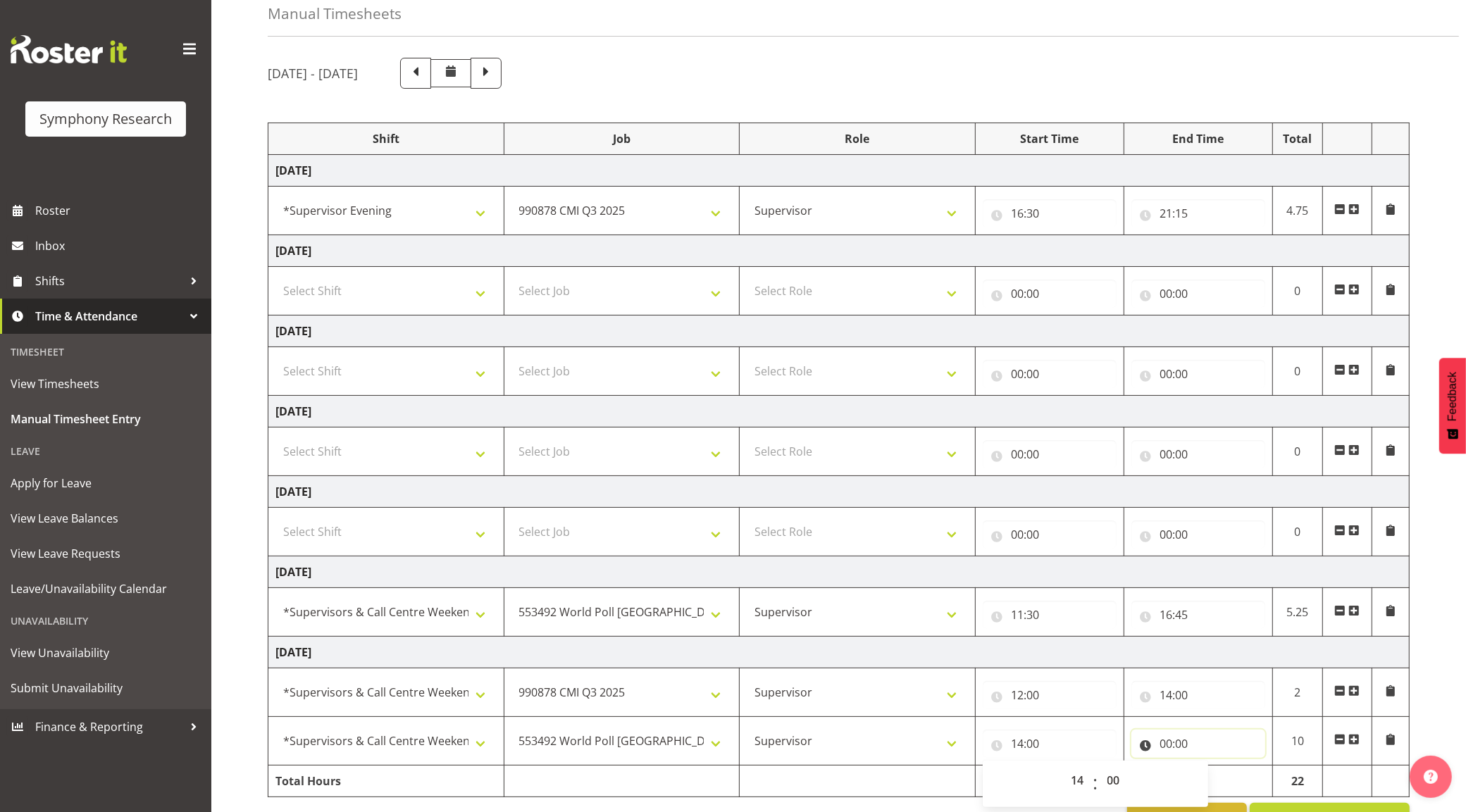
click at [1179, 748] on input "00:00" at bounding box center [1198, 743] width 134 height 28
click at [1226, 782] on select "00 01 02 03 04 05 06 07 08 09 10 11 12 13 14 15 16 17 18 19 20 21 22 23" at bounding box center [1227, 779] width 32 height 28
select select "16"
click at [1212, 769] on select "00 01 02 03 04 05 06 07 08 09 10 11 12 13 14 15 16 17 18 19 20 21 22 23" at bounding box center [1227, 779] width 32 height 28
type input "16:00"
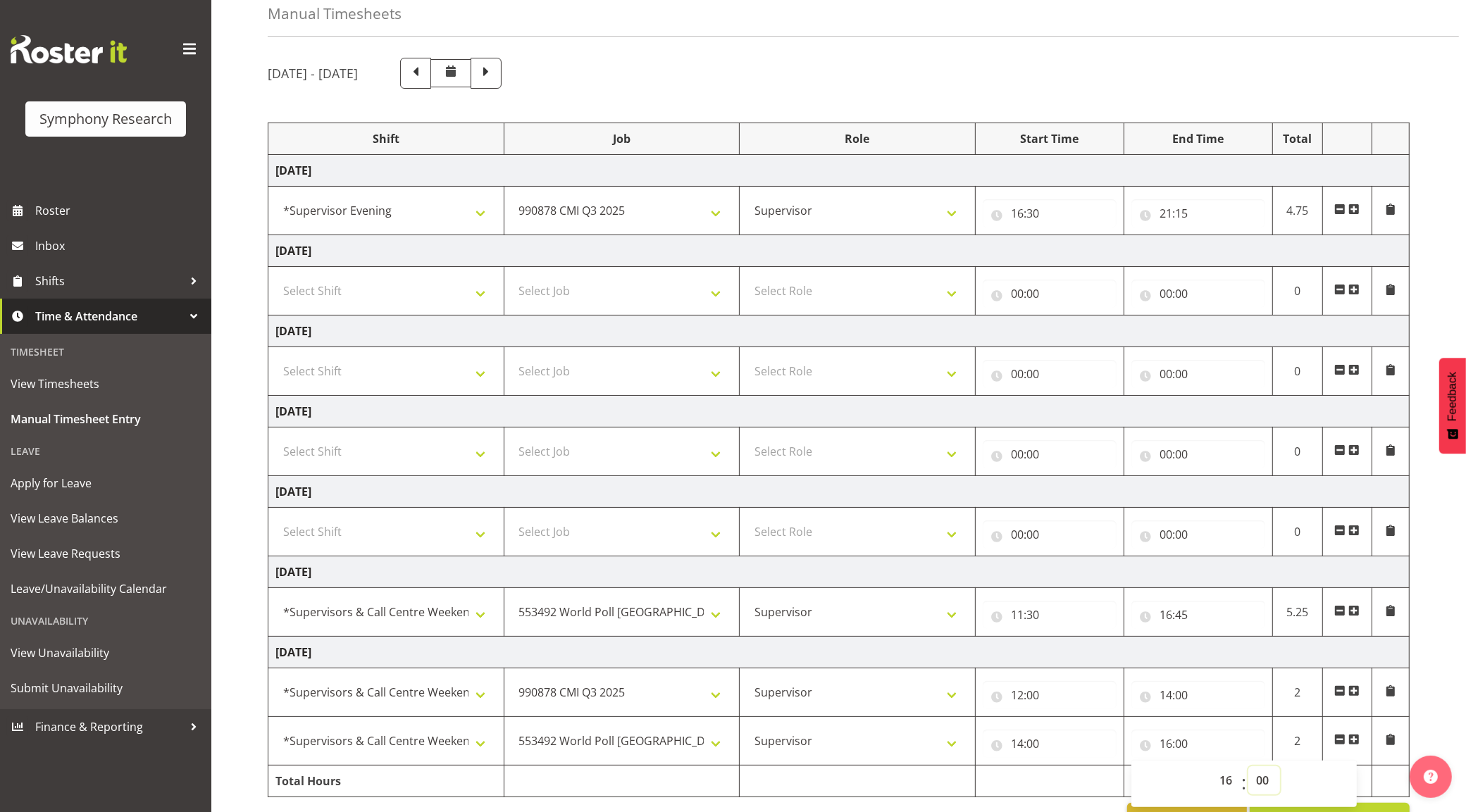
click at [1258, 782] on select "00 01 02 03 04 05 06 07 08 09 10 11 12 13 14 15 16 17 18 19 20 21 22 23 24 25 2…" at bounding box center [1264, 779] width 32 height 28
select select "15"
click at [1248, 769] on select "00 01 02 03 04 05 06 07 08 09 10 11 12 13 14 15 16 17 18 19 20 21 22 23 24 25 2…" at bounding box center [1264, 779] width 32 height 28
type input "16:15"
click at [1453, 690] on div "[DATE] - [DATE] Shift Job Role Start Time End Time Total [DATE] !!Weekend Resid…" at bounding box center [866, 445] width 1198 height 798
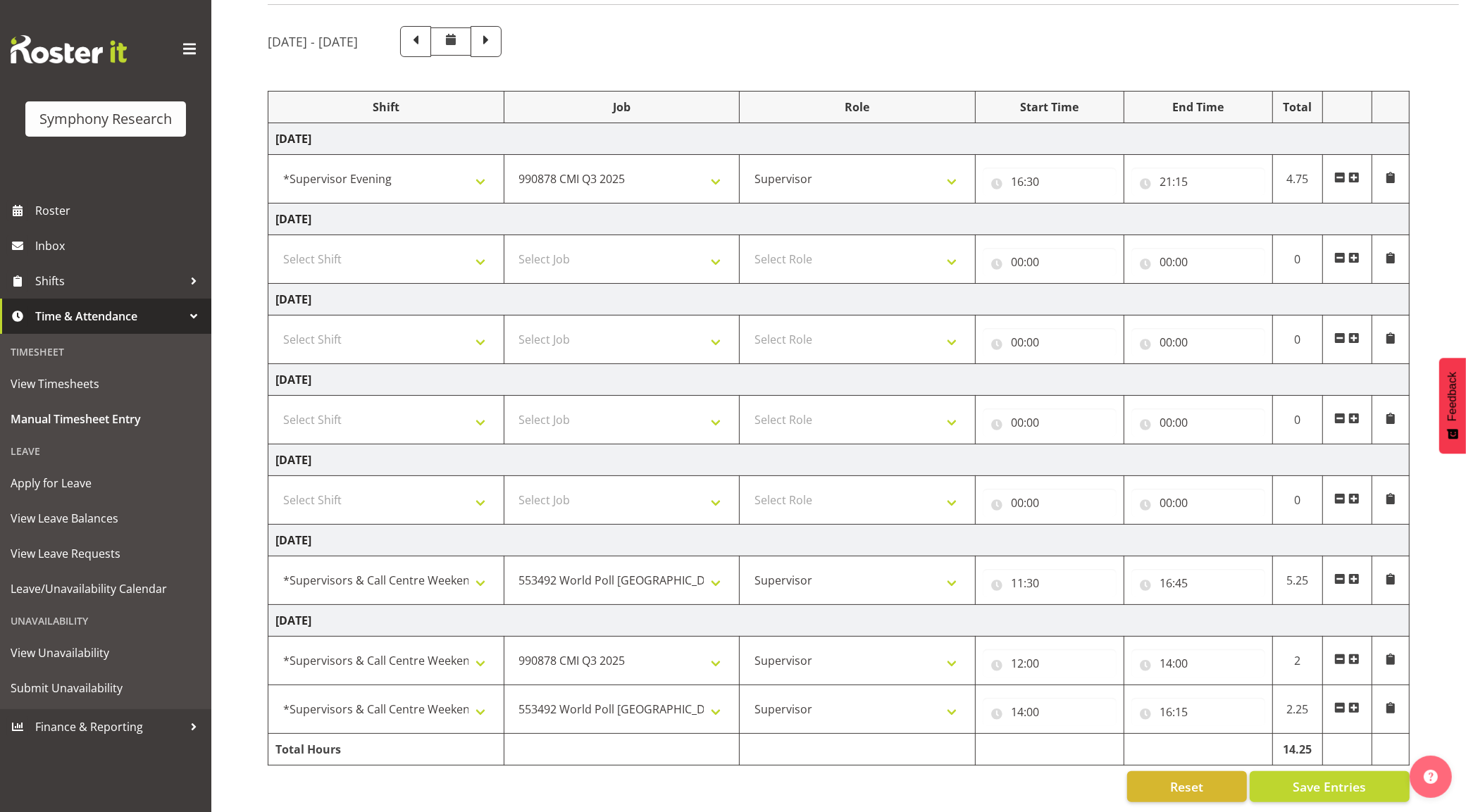
scroll to position [116, 0]
click at [1318, 776] on span "Save Entries" at bounding box center [1329, 785] width 73 height 18
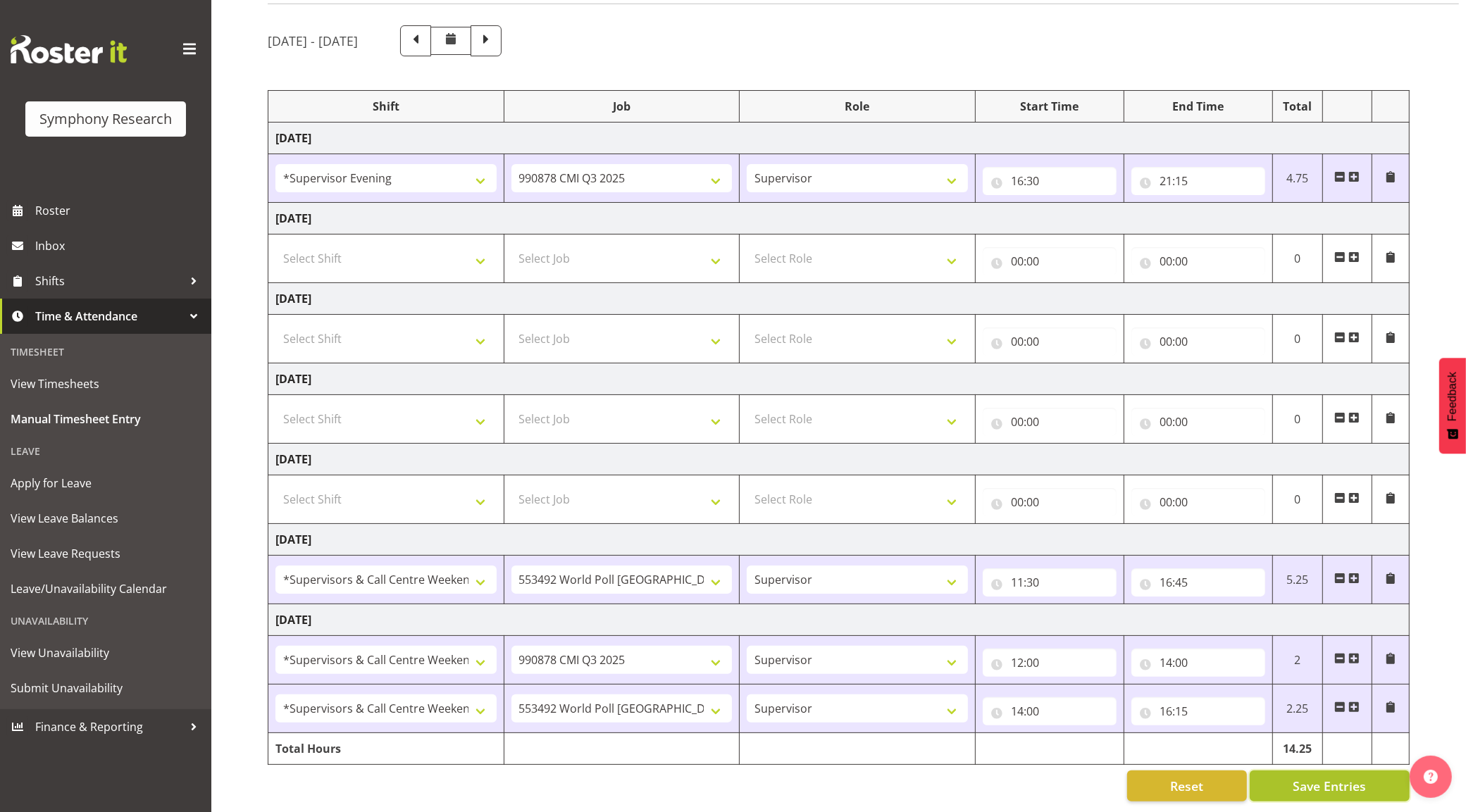
click at [1315, 776] on span "Save Entries" at bounding box center [1329, 785] width 73 height 18
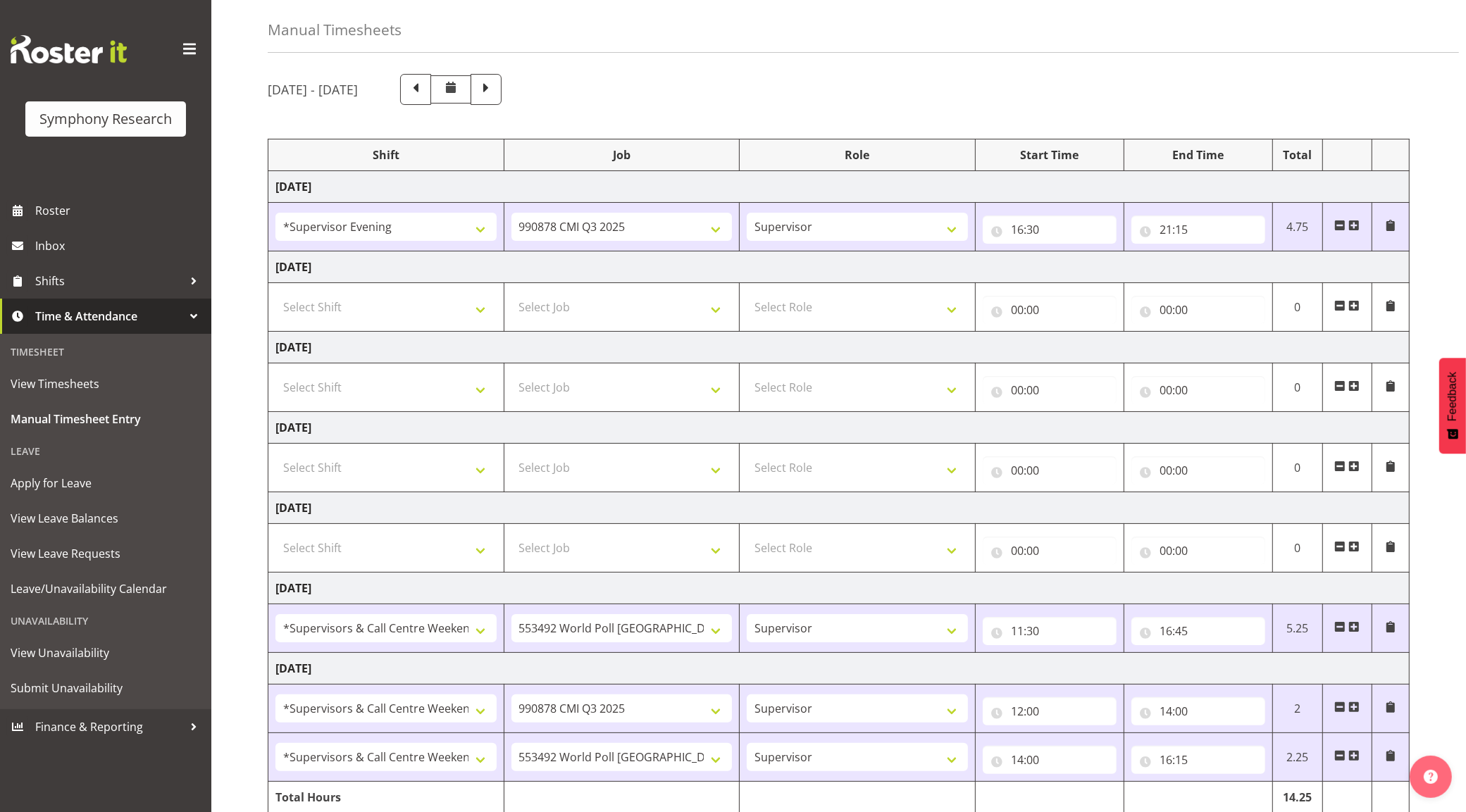
scroll to position [0, 0]
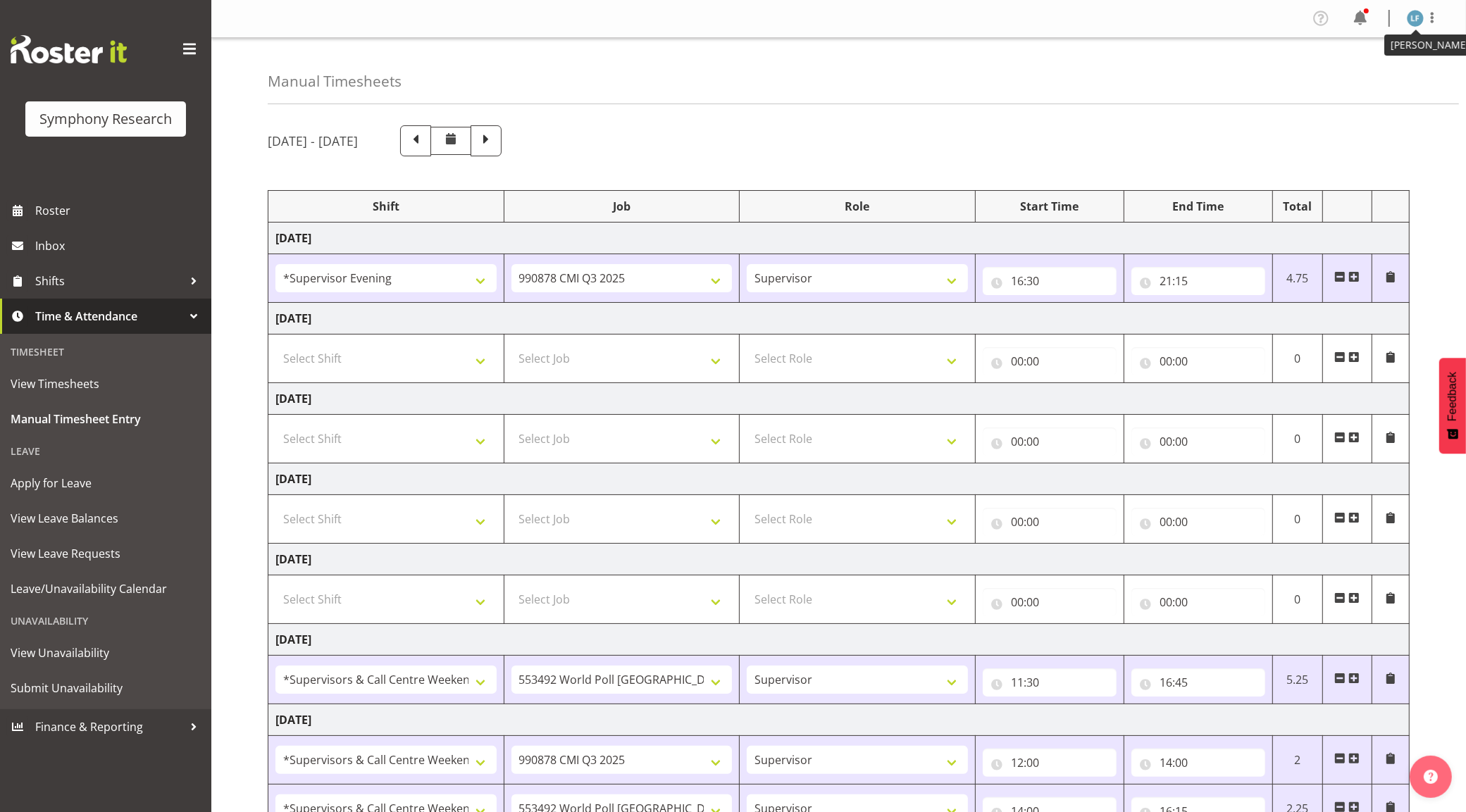
click at [1415, 13] on img at bounding box center [1416, 18] width 17 height 17
click at [1358, 74] on link "Log Out" at bounding box center [1373, 74] width 136 height 25
